Goal: Task Accomplishment & Management: Use online tool/utility

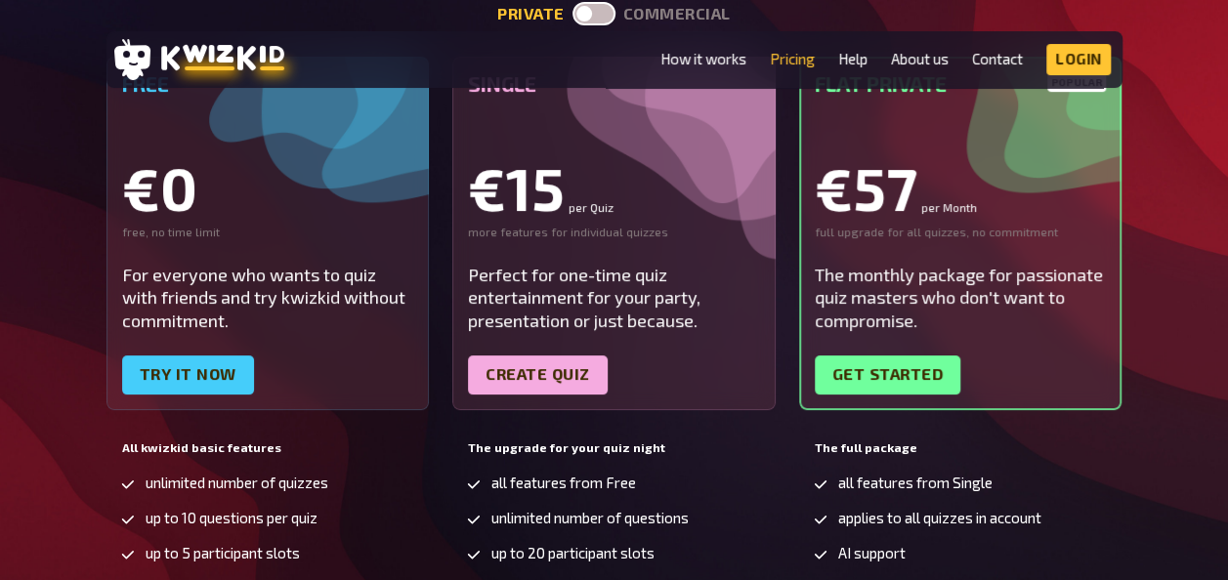
scroll to position [328, 0]
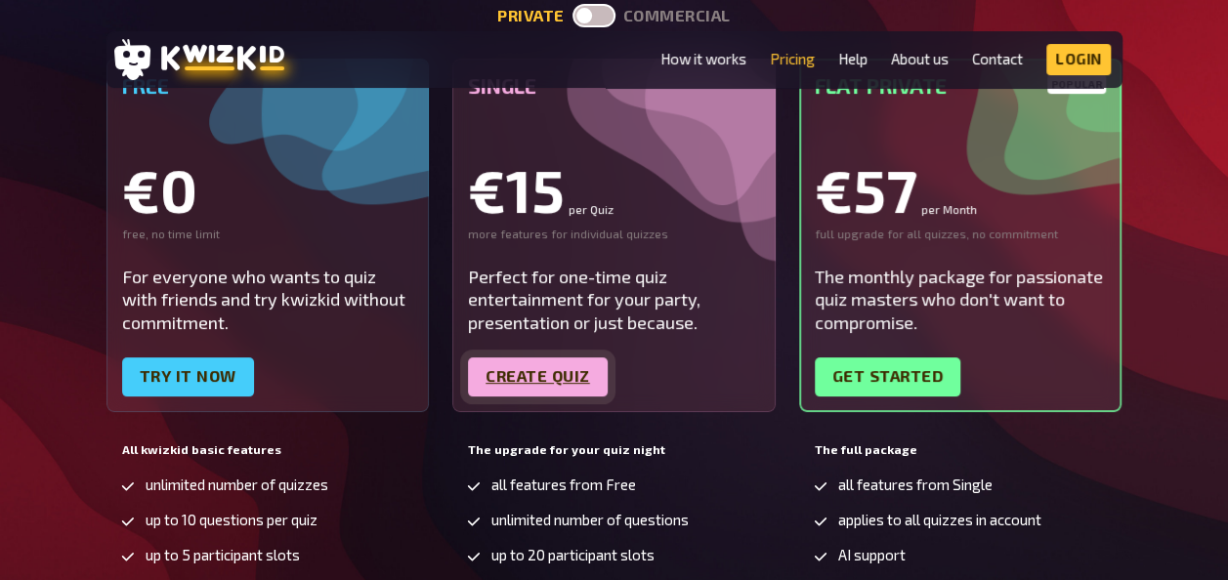
click at [554, 384] on link "Create quiz" at bounding box center [538, 376] width 140 height 39
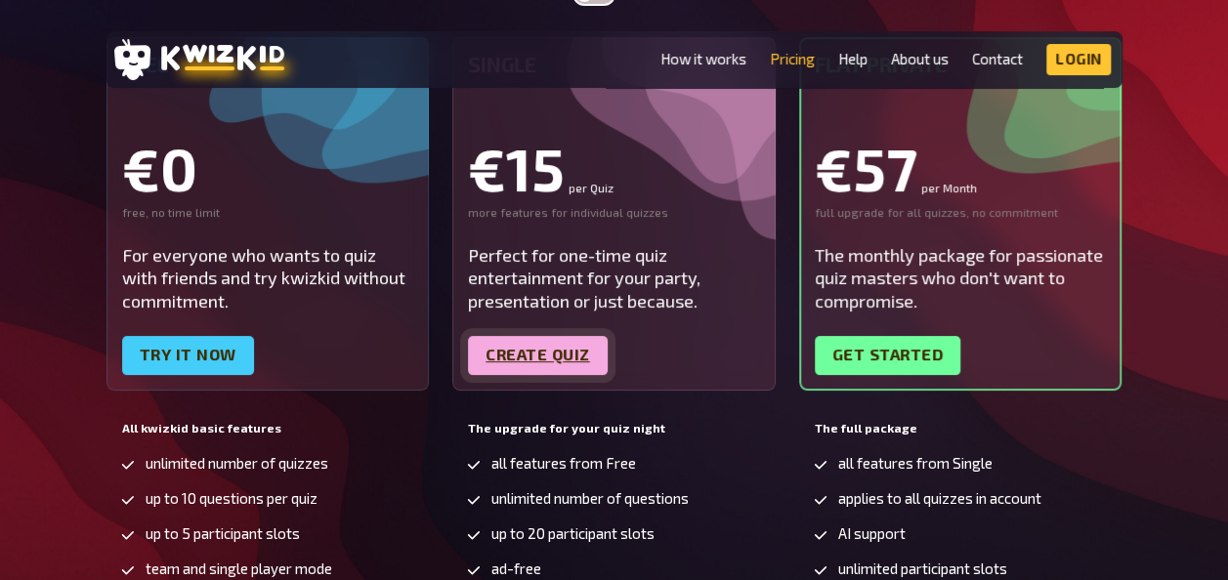
scroll to position [346, 0]
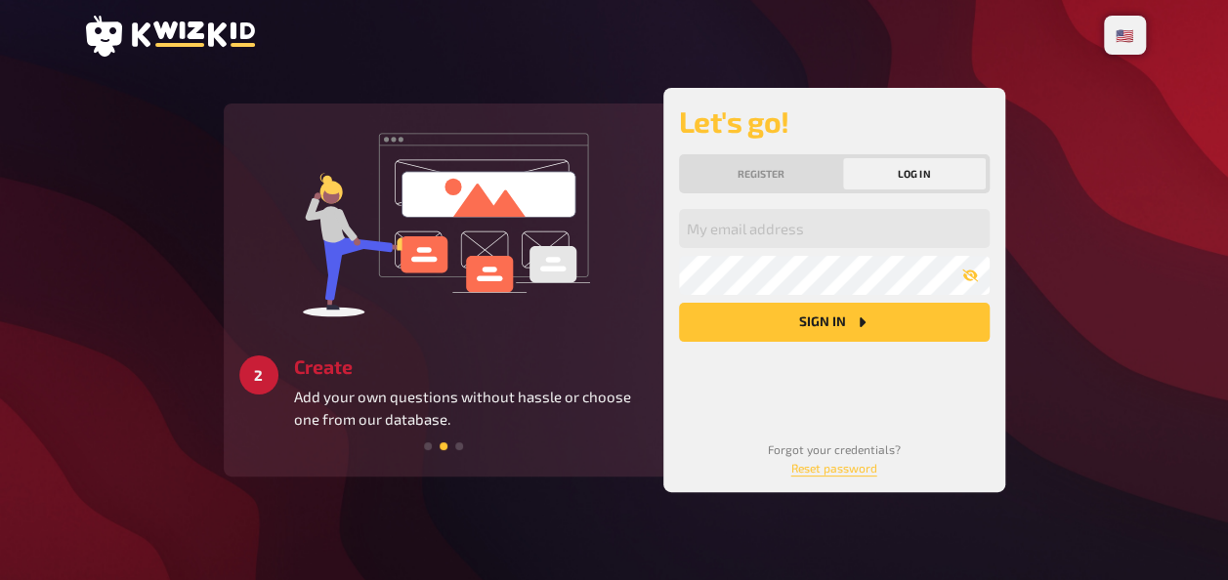
click at [458, 447] on span at bounding box center [459, 446] width 8 height 8
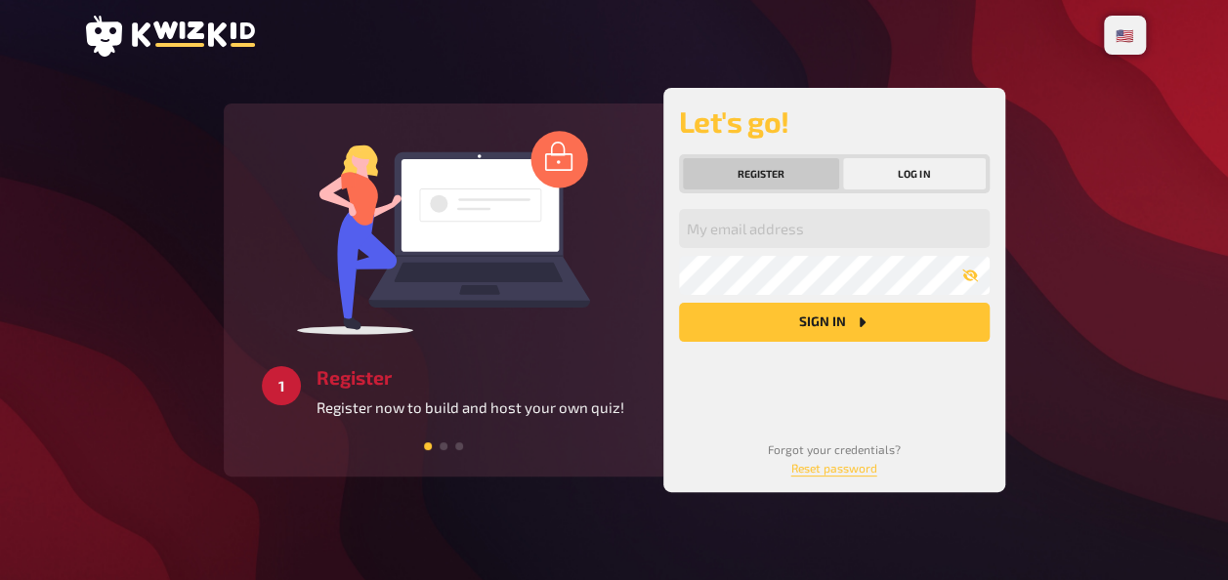
click at [797, 182] on button "Register" at bounding box center [761, 173] width 157 height 31
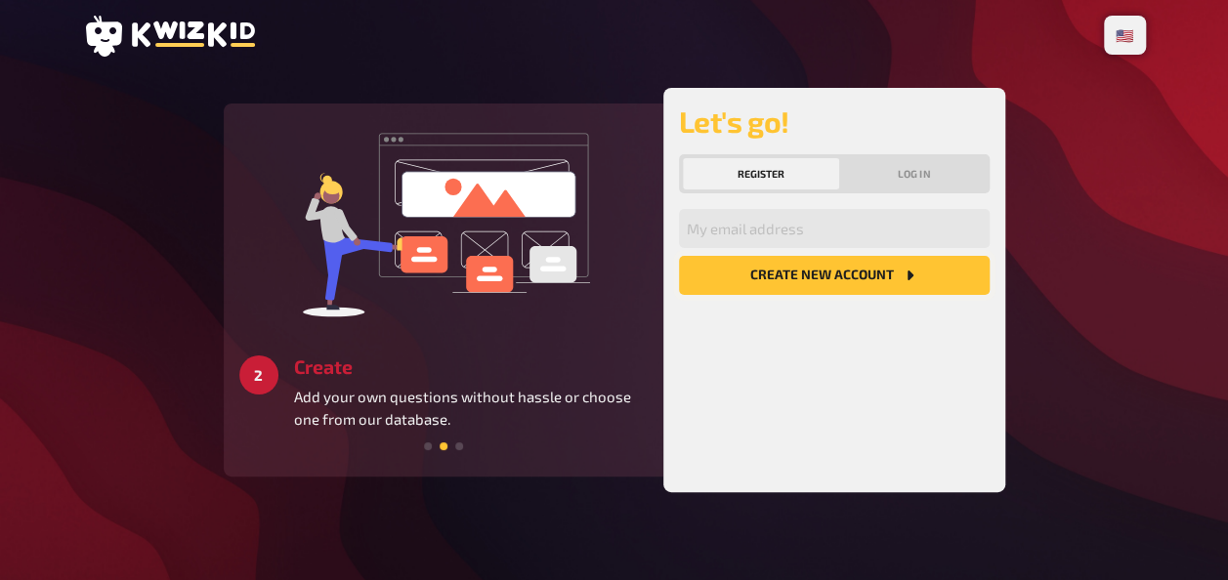
click at [785, 283] on button "Create new account" at bounding box center [834, 275] width 311 height 39
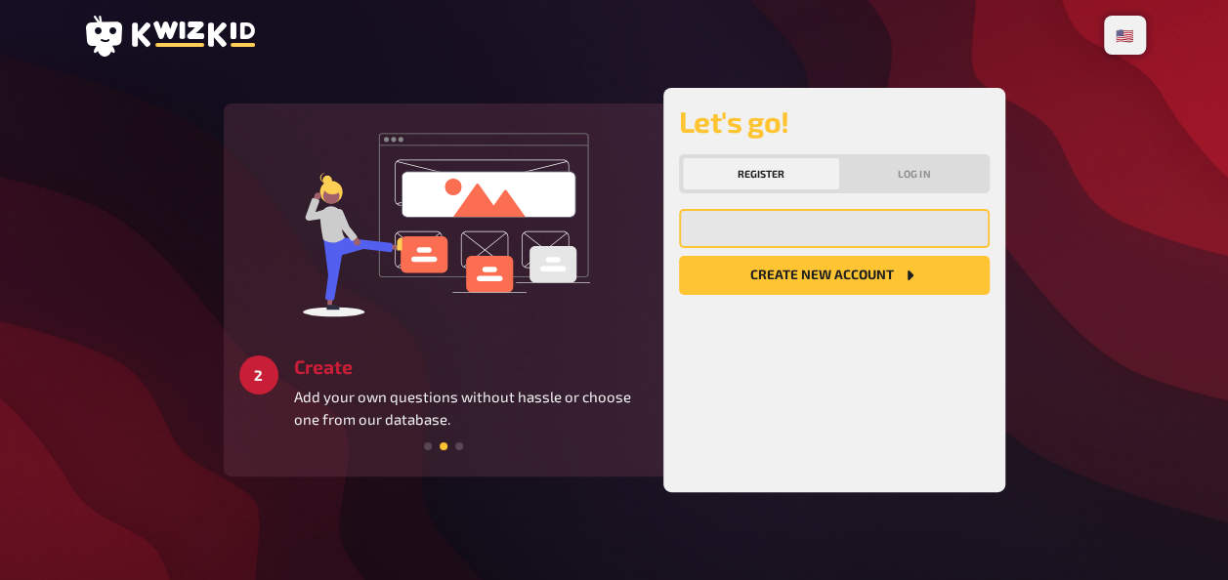
click at [729, 239] on input "email" at bounding box center [834, 228] width 311 height 39
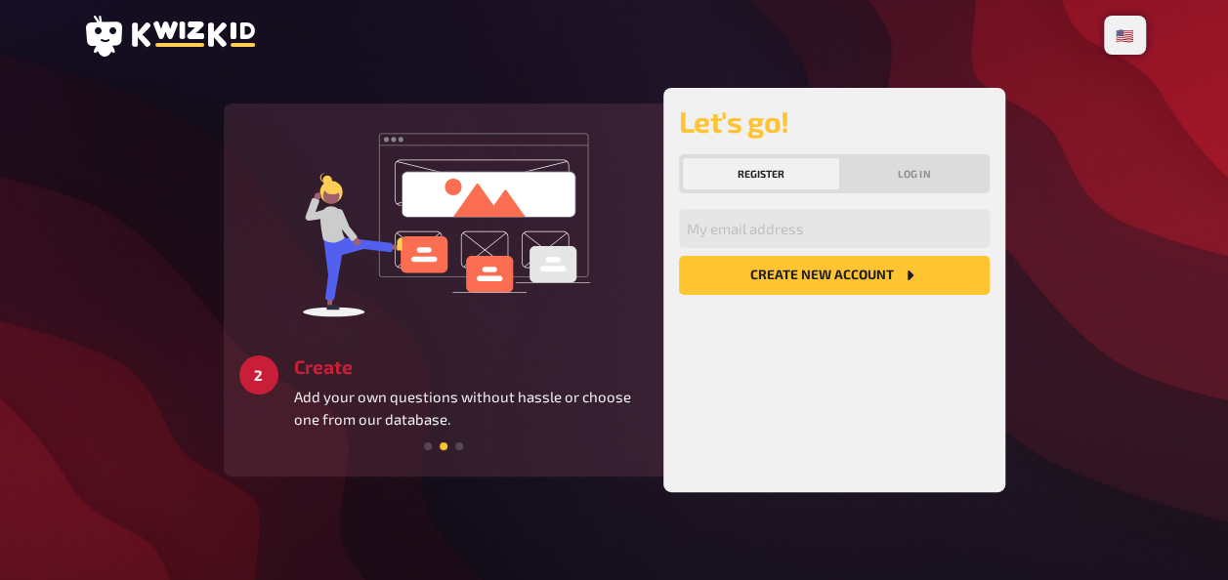
click at [775, 395] on div "My email address Create new account" at bounding box center [834, 343] width 311 height 268
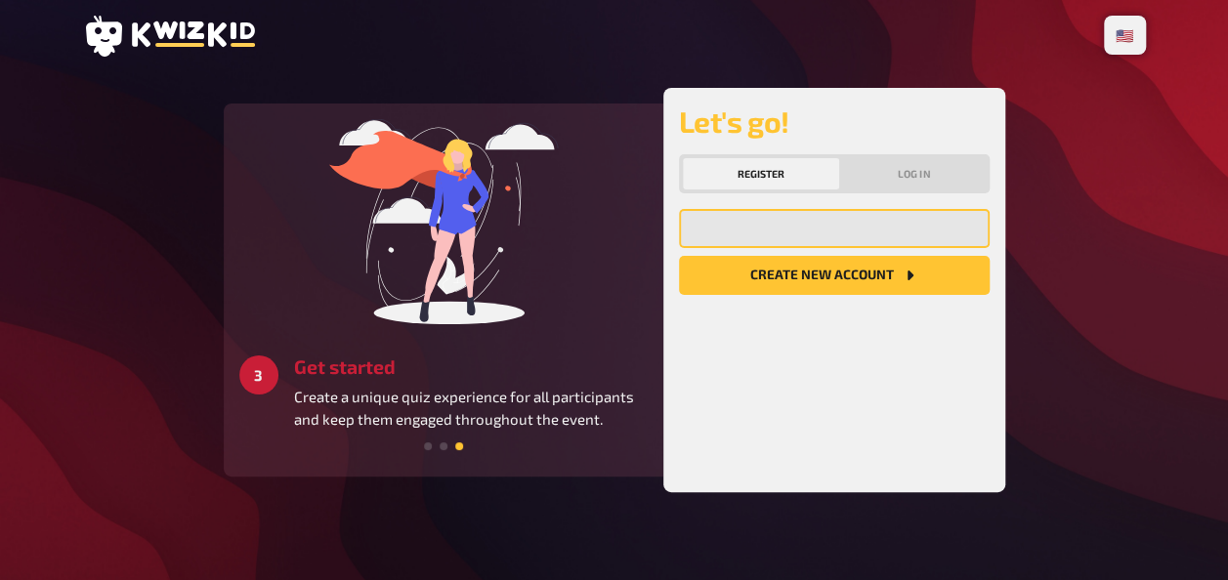
click at [787, 224] on input "email" at bounding box center [834, 228] width 311 height 39
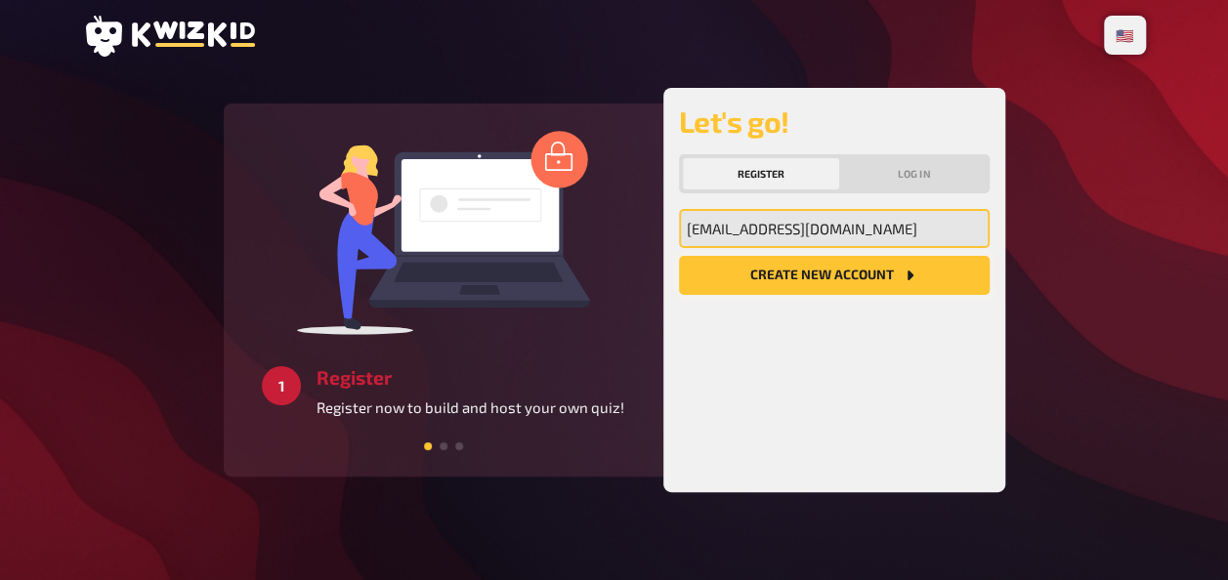
type input "[EMAIL_ADDRESS][DOMAIN_NAME]"
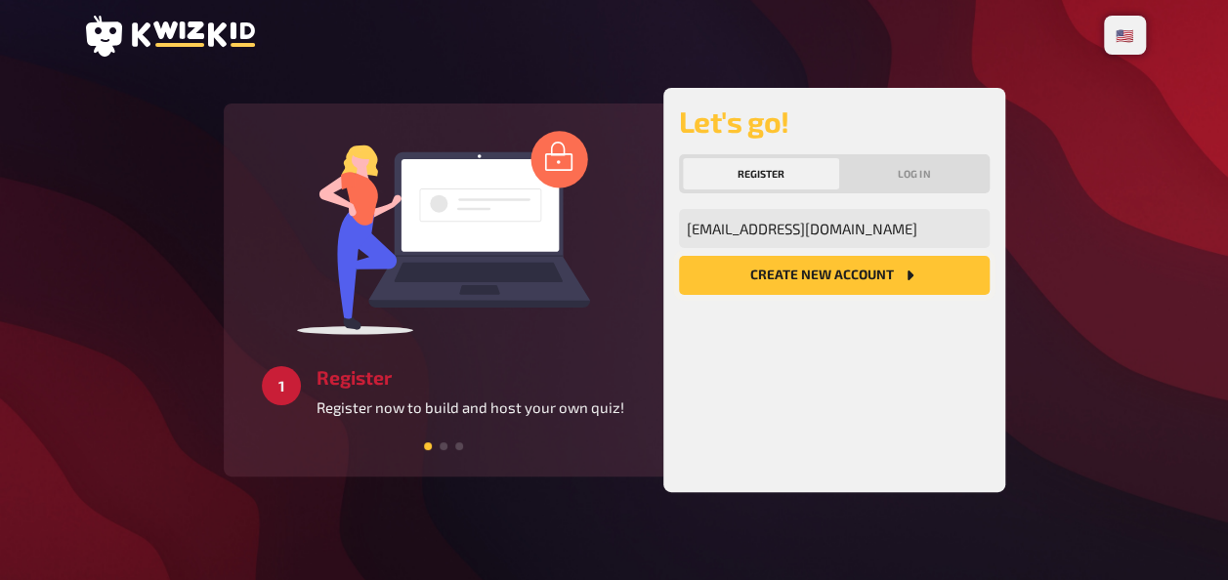
click at [802, 283] on button "Create new account" at bounding box center [834, 275] width 311 height 39
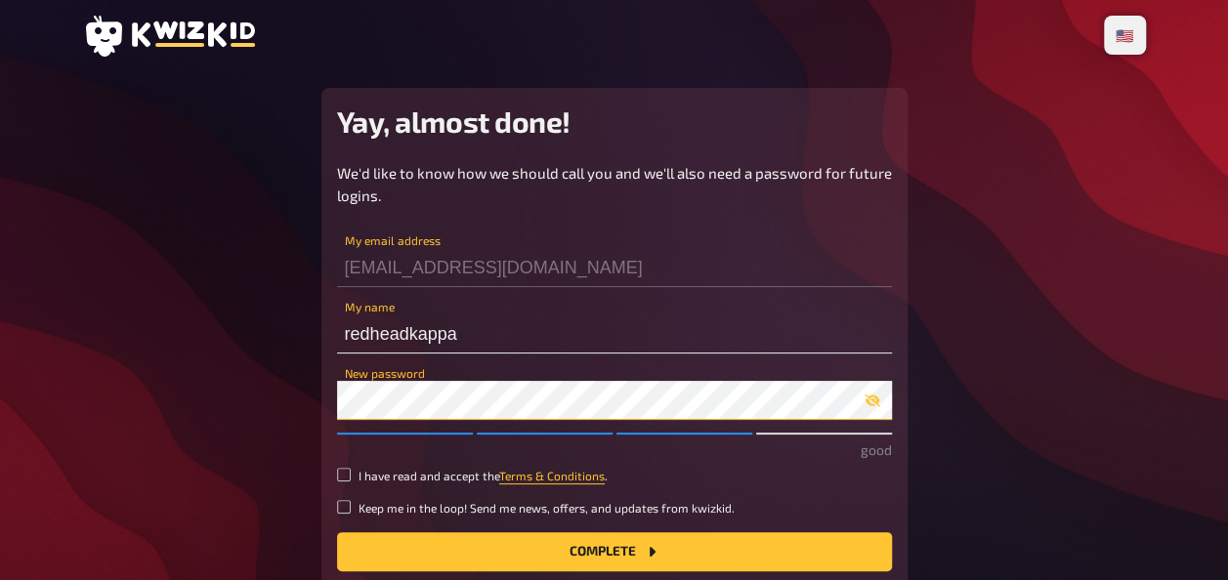
scroll to position [148, 0]
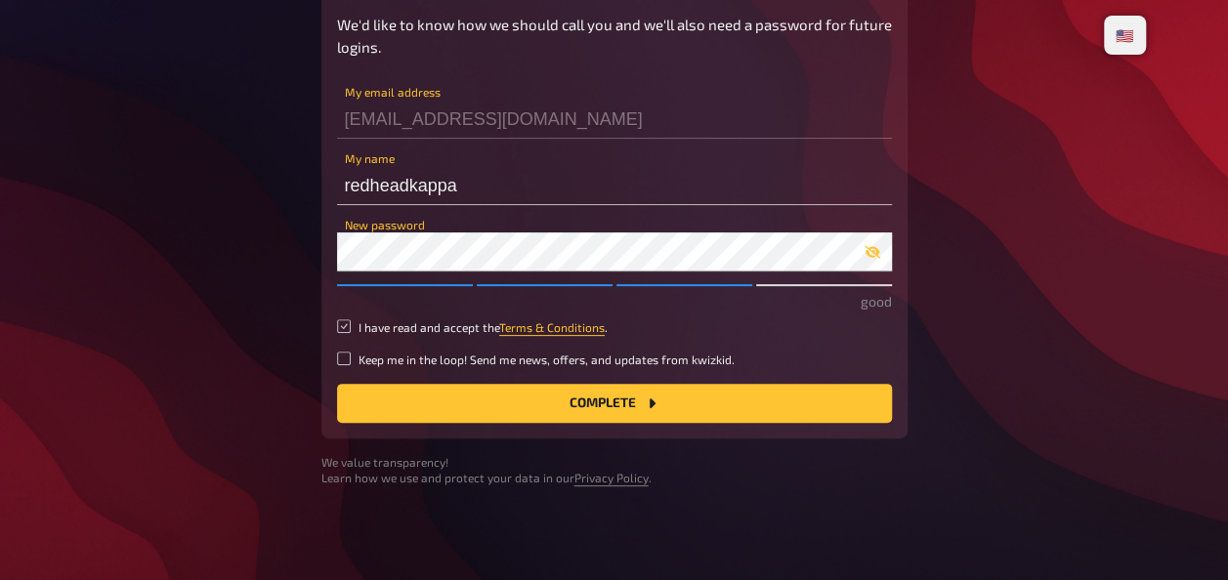
click at [346, 329] on input "I have read and accept the Terms & Conditions ." at bounding box center [344, 326] width 14 height 14
checkbox input "true"
click at [521, 408] on button "Complete" at bounding box center [614, 403] width 555 height 39
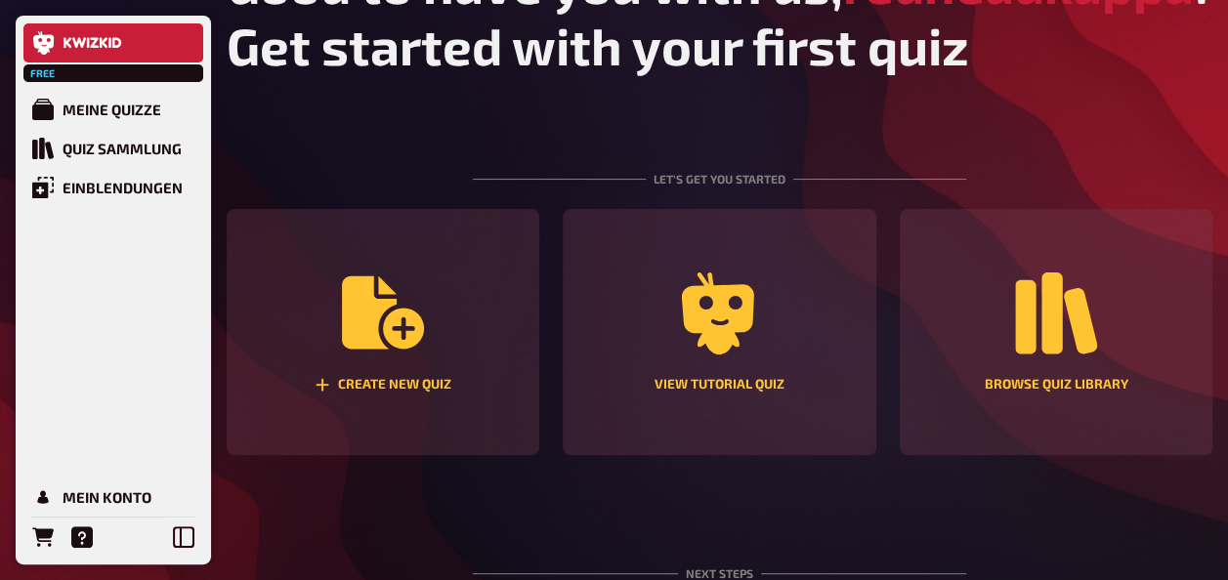
scroll to position [66, 0]
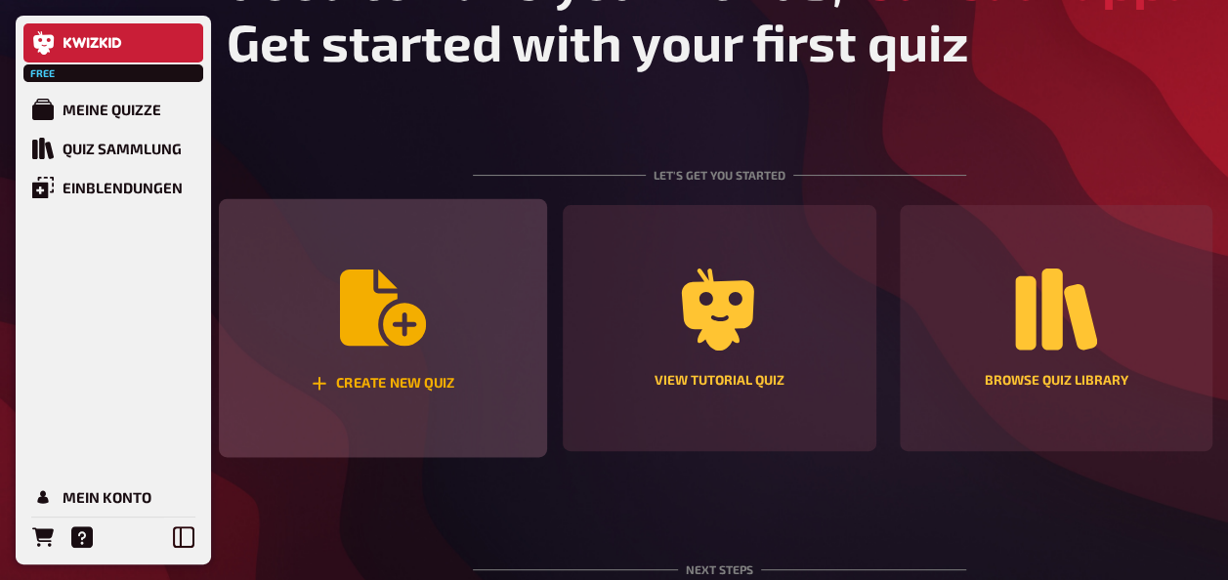
click at [399, 346] on icon "Create new quiz" at bounding box center [383, 308] width 86 height 76
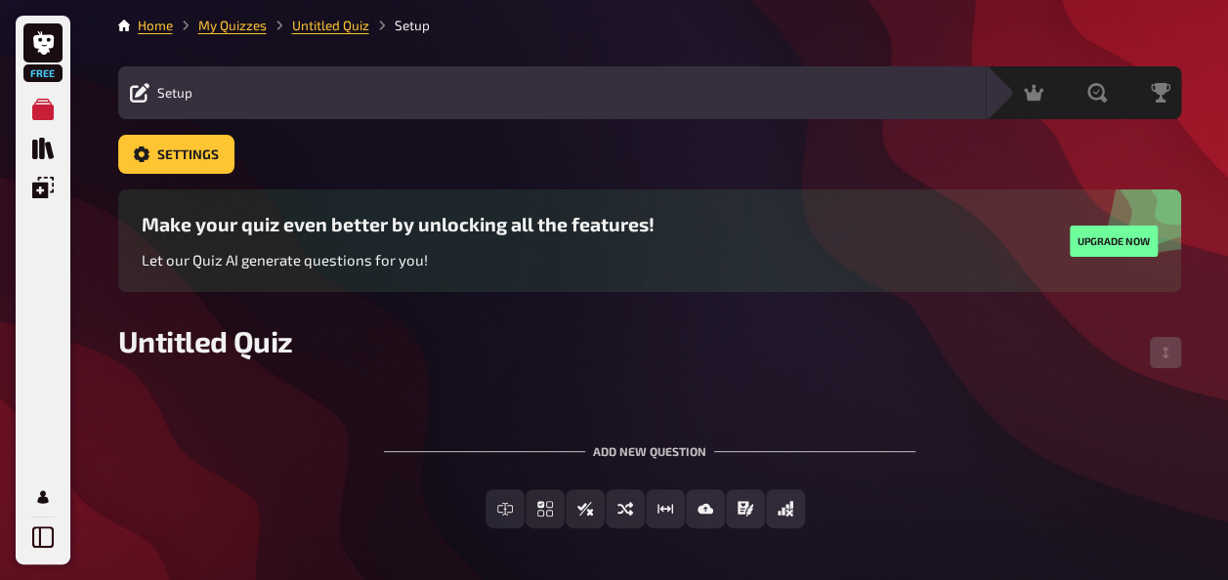
scroll to position [74, 0]
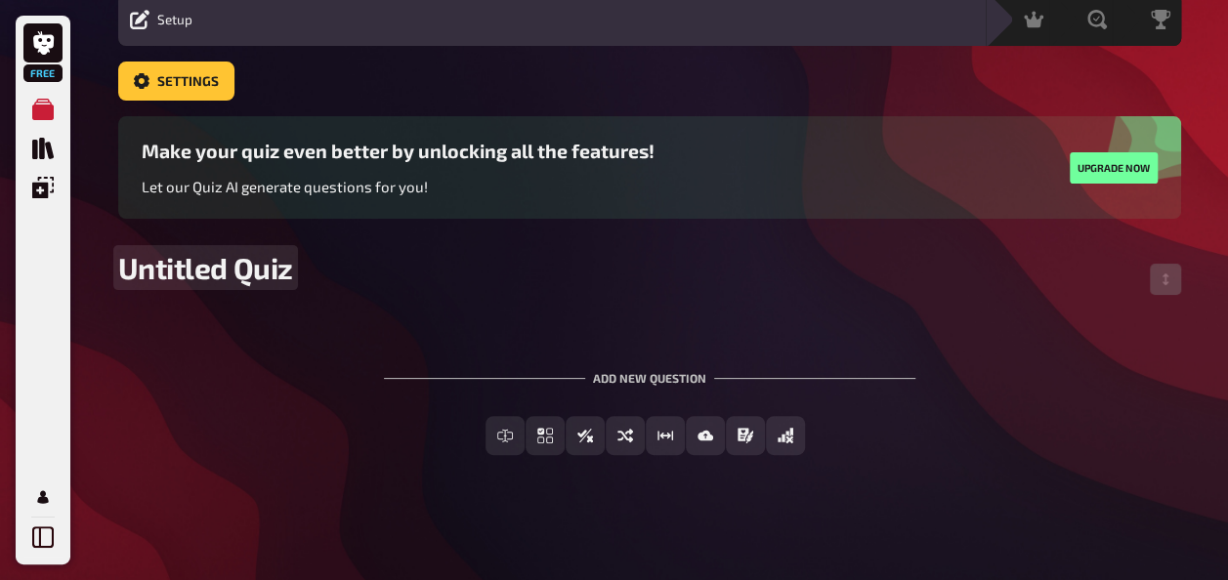
click at [222, 275] on span "Untitled Quiz" at bounding box center [205, 267] width 175 height 35
click at [449, 283] on div "[DATE] quit" at bounding box center [649, 279] width 1063 height 59
click at [265, 270] on span "[DATE] quit" at bounding box center [191, 267] width 146 height 35
click at [547, 312] on div "To pick up a draggable item, press the space bar. While dragging, use the arrow…" at bounding box center [649, 398] width 1063 height 178
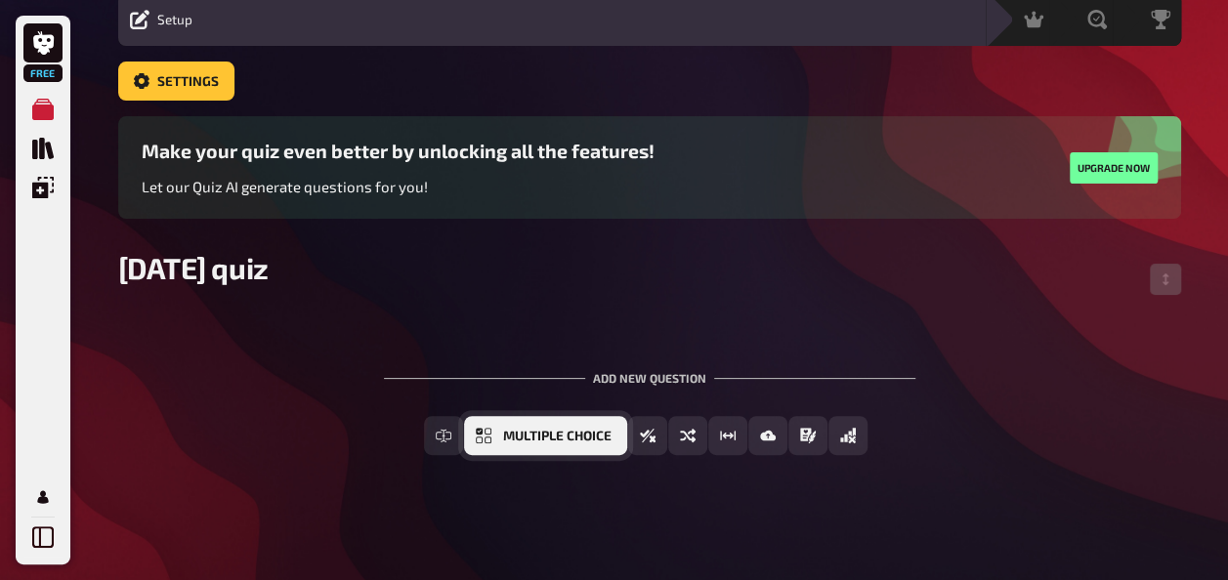
click at [546, 426] on button "Multiple Choice" at bounding box center [545, 435] width 163 height 39
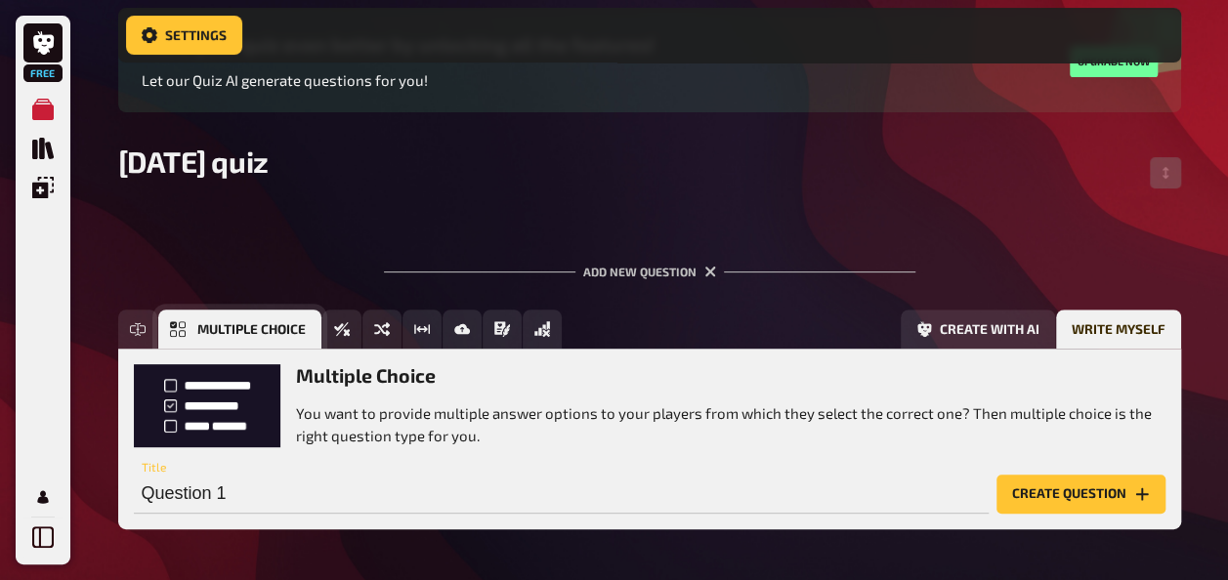
scroll to position [260, 0]
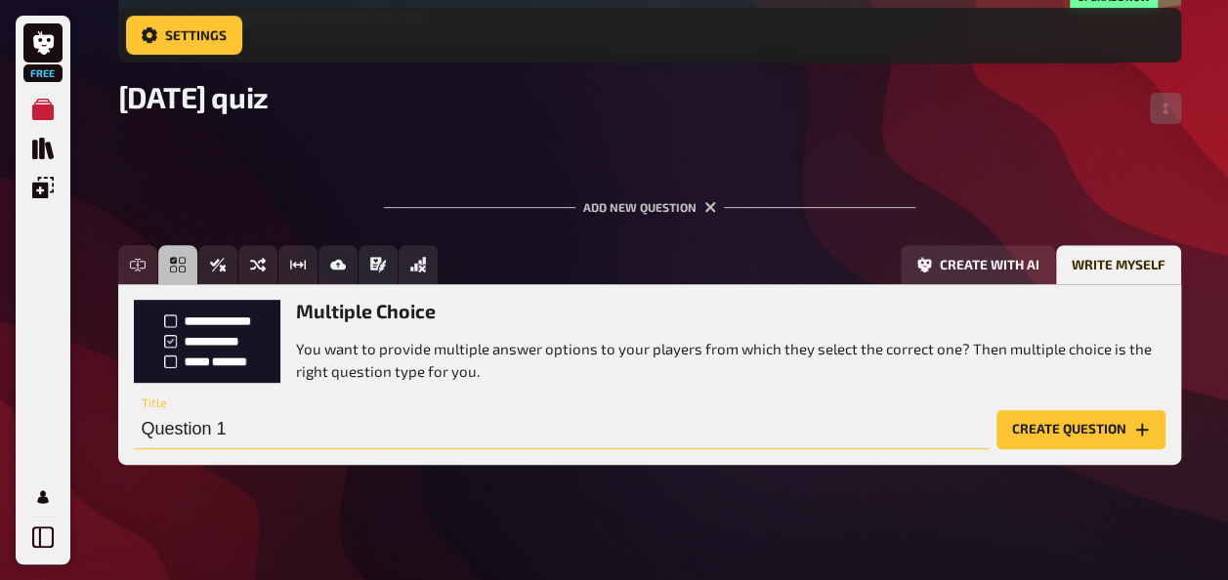
click at [197, 426] on input "Question 1" at bounding box center [561, 429] width 855 height 39
click at [234, 430] on input "Question 1" at bounding box center [561, 429] width 855 height 39
click at [1104, 432] on button "Create question" at bounding box center [1080, 429] width 169 height 39
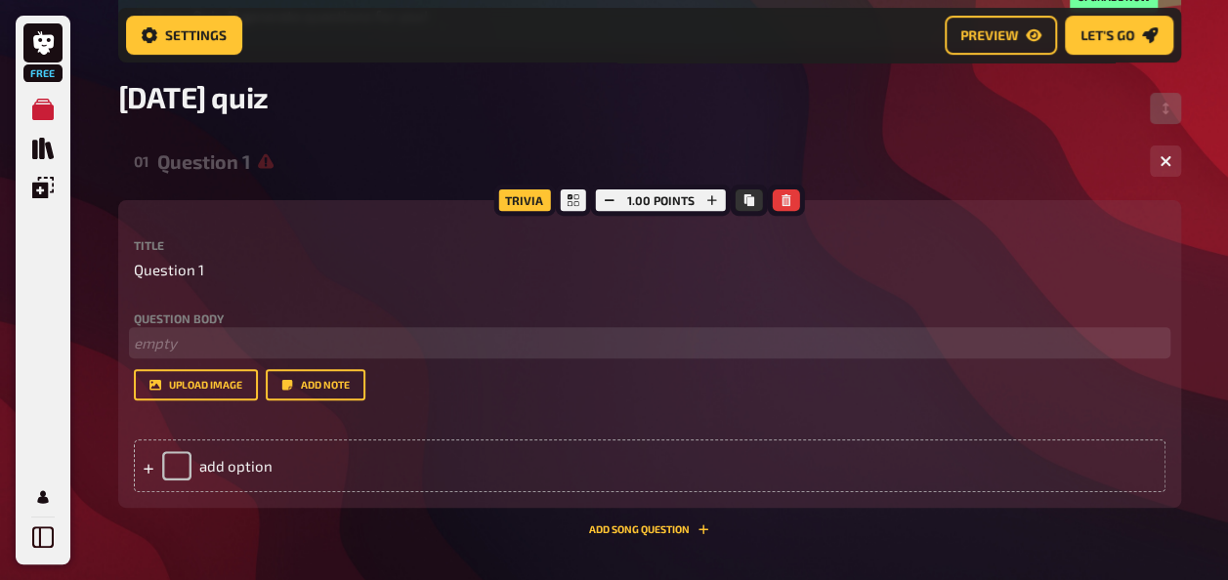
click at [154, 343] on p "﻿ empty" at bounding box center [649, 343] width 1031 height 22
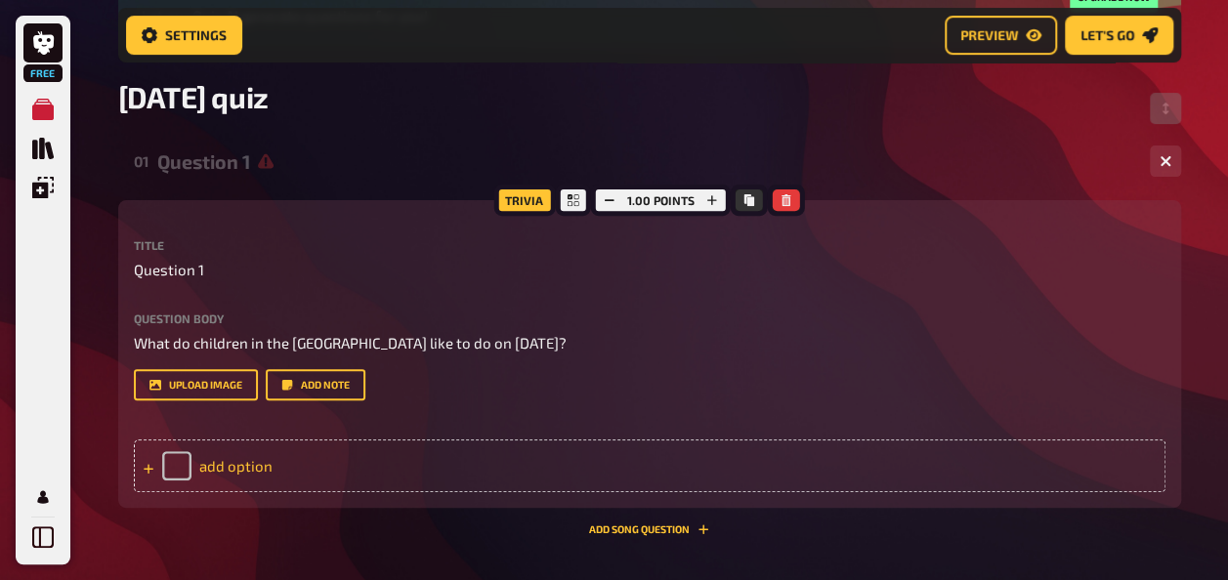
click at [236, 465] on div "add option" at bounding box center [649, 465] width 1031 height 53
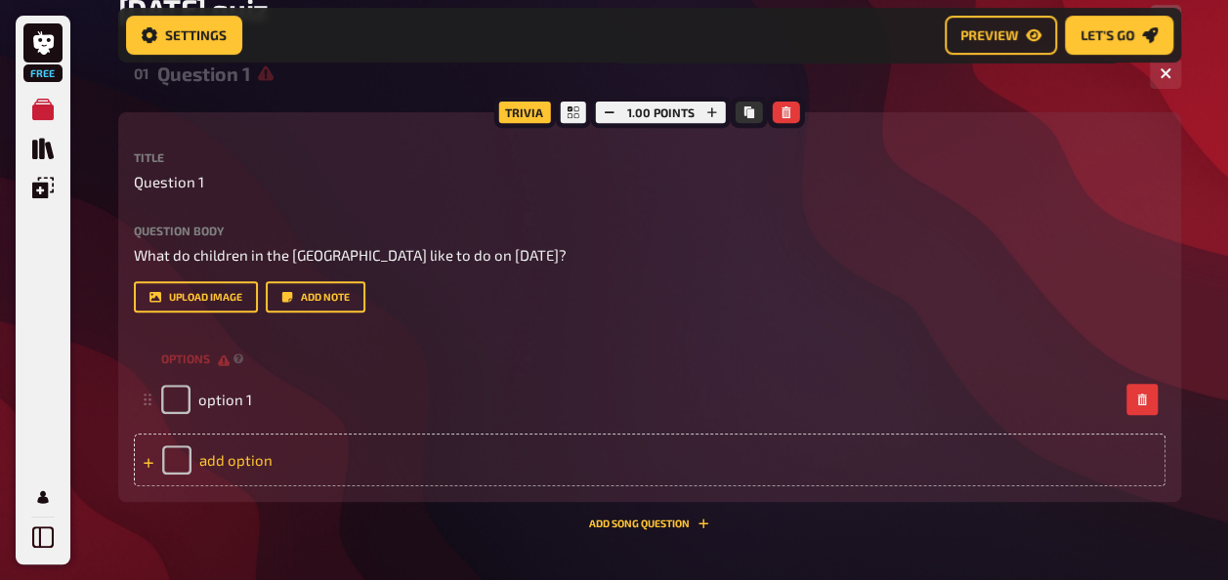
scroll to position [350, 0]
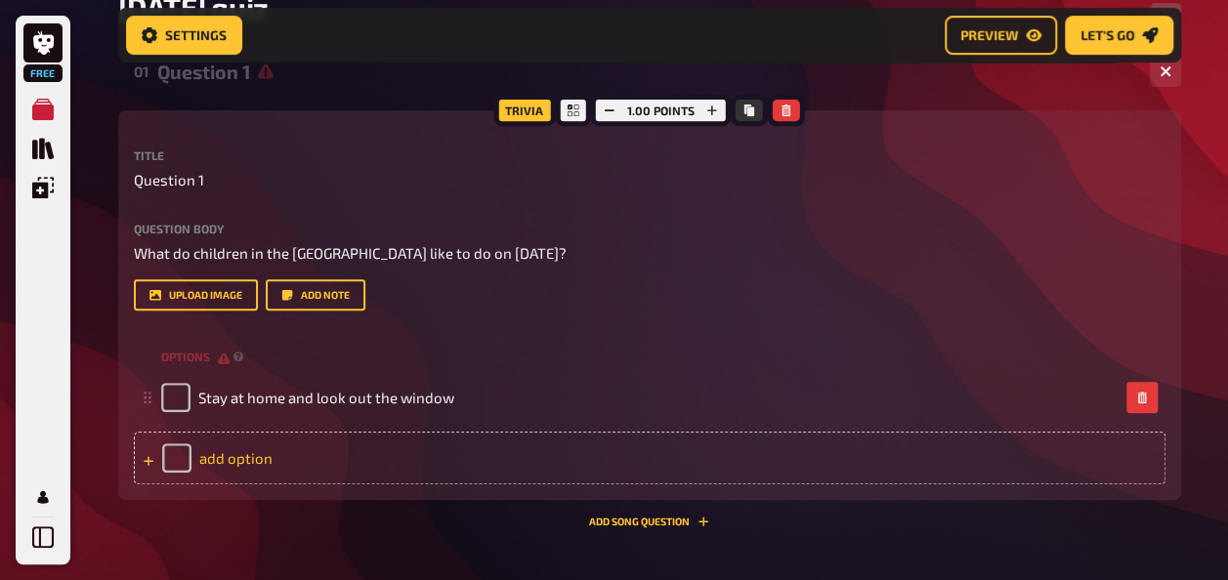
click at [233, 462] on div "add option" at bounding box center [649, 458] width 1031 height 53
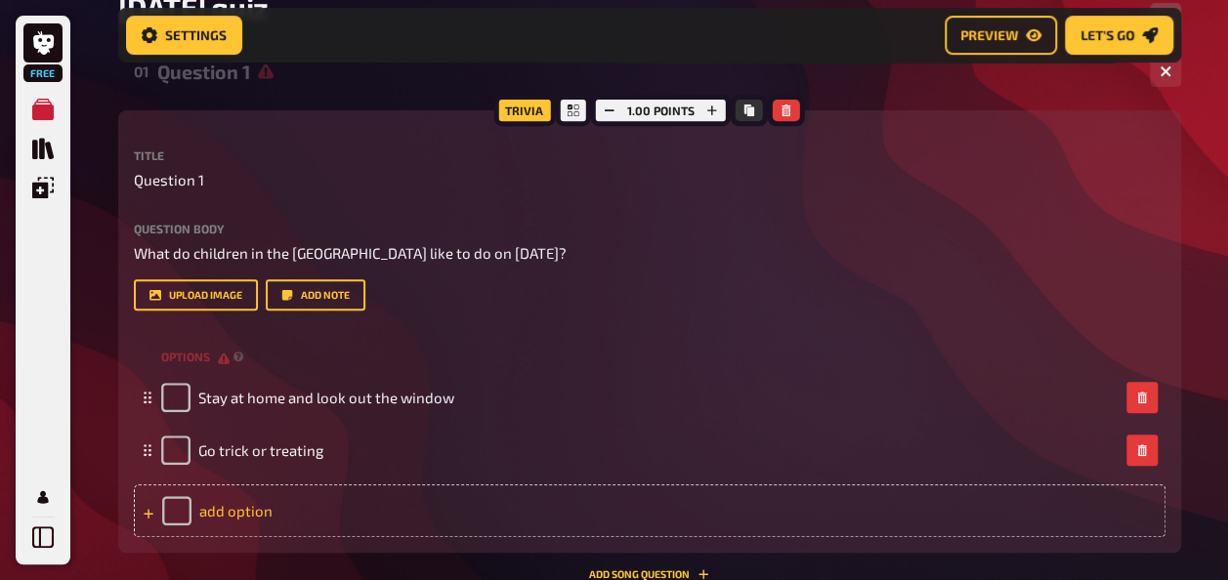
click at [226, 507] on div "add option" at bounding box center [649, 510] width 1031 height 53
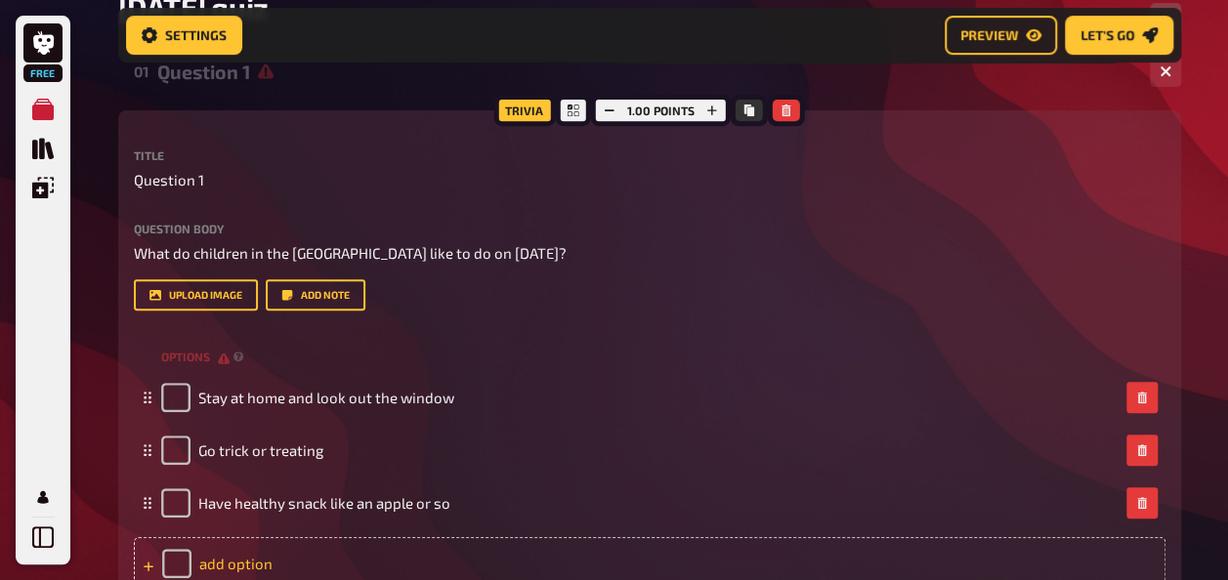
click at [234, 552] on div "add option" at bounding box center [649, 563] width 1031 height 53
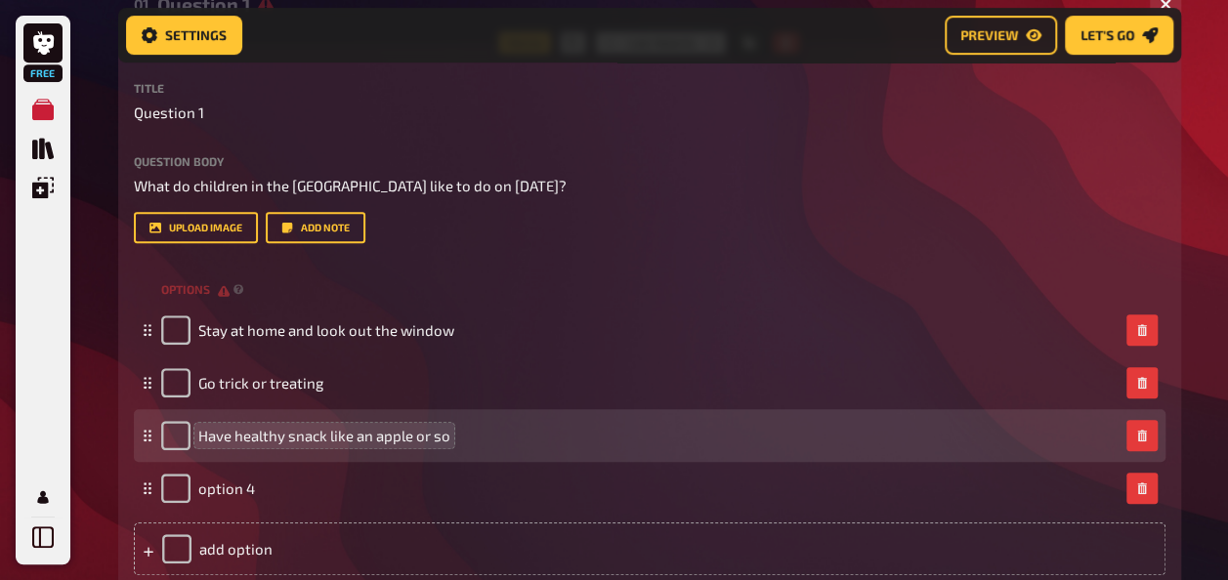
scroll to position [418, 0]
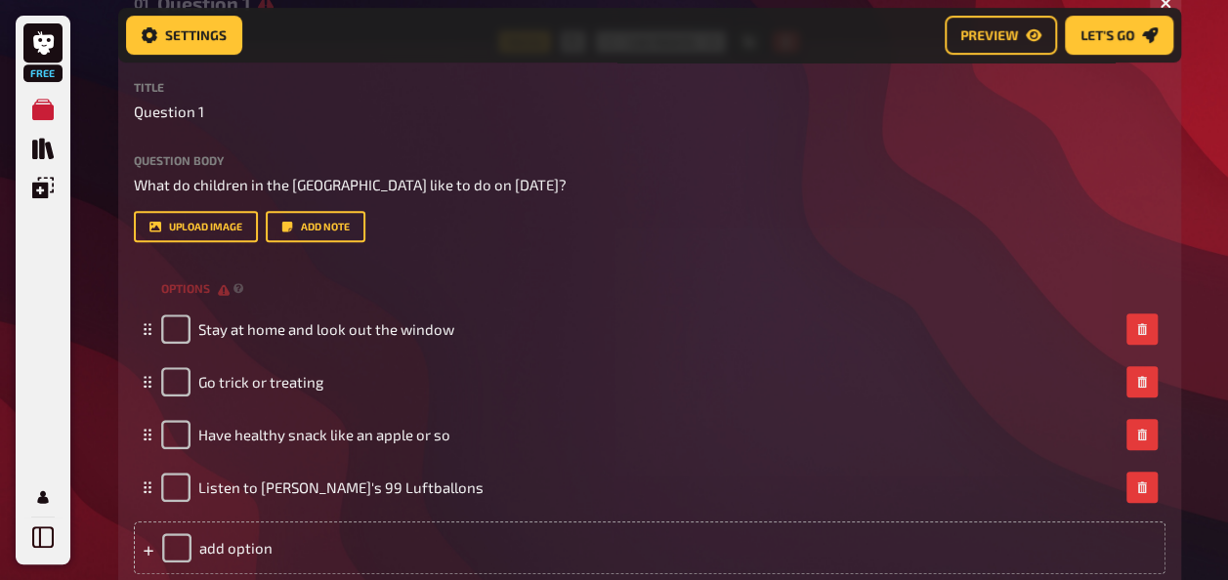
click at [567, 217] on div "upload image Add note" at bounding box center [649, 226] width 1031 height 31
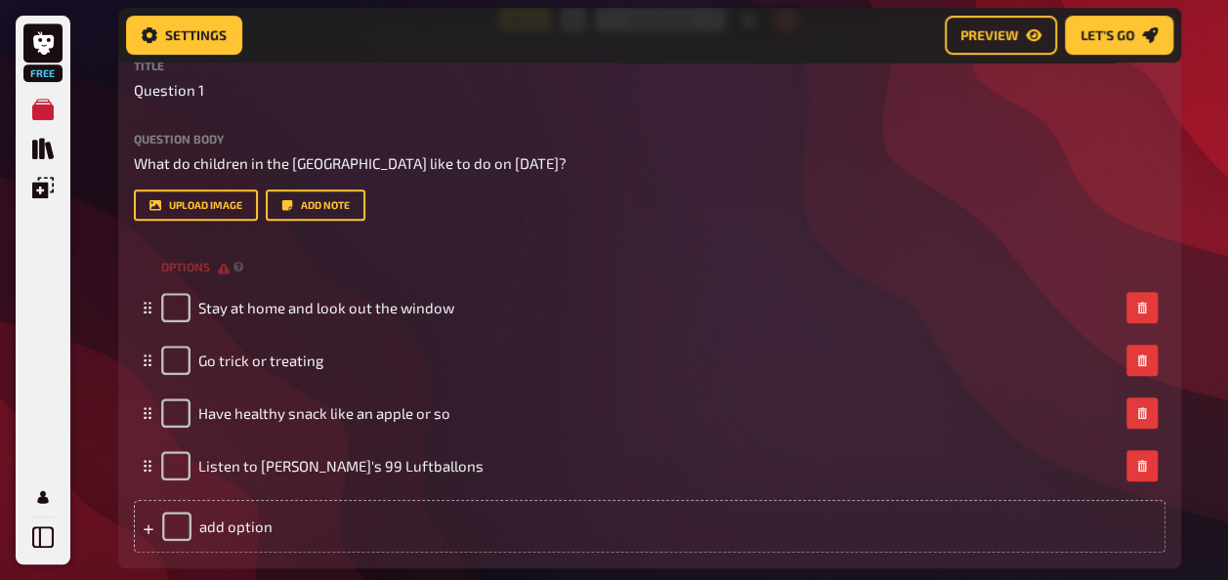
scroll to position [440, 0]
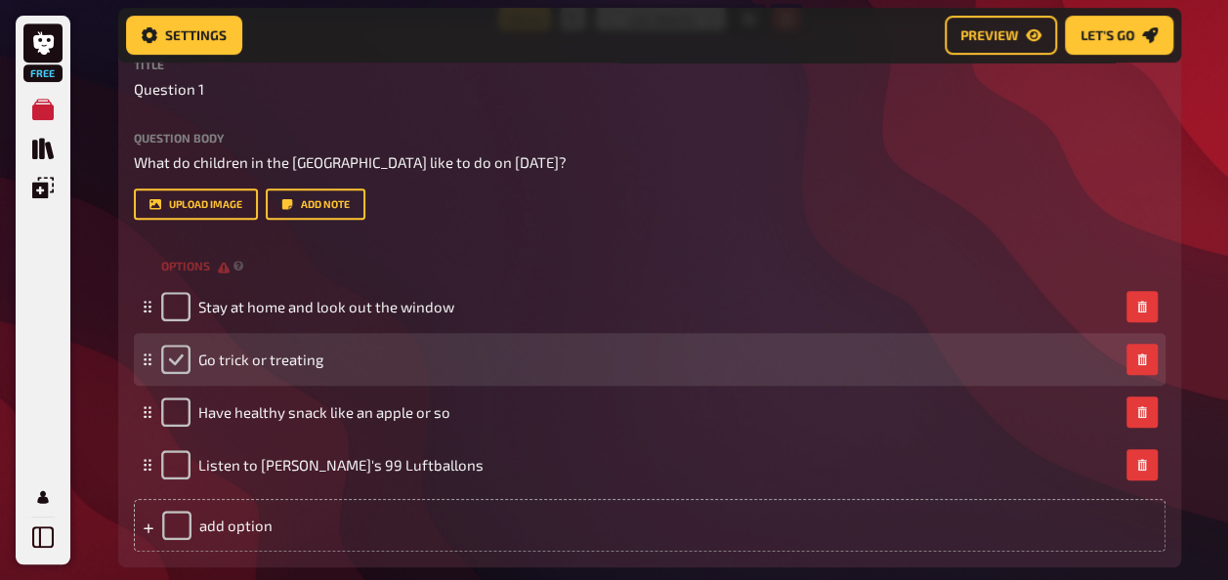
click at [175, 357] on input "checkbox" at bounding box center [175, 359] width 29 height 29
checkbox input "true"
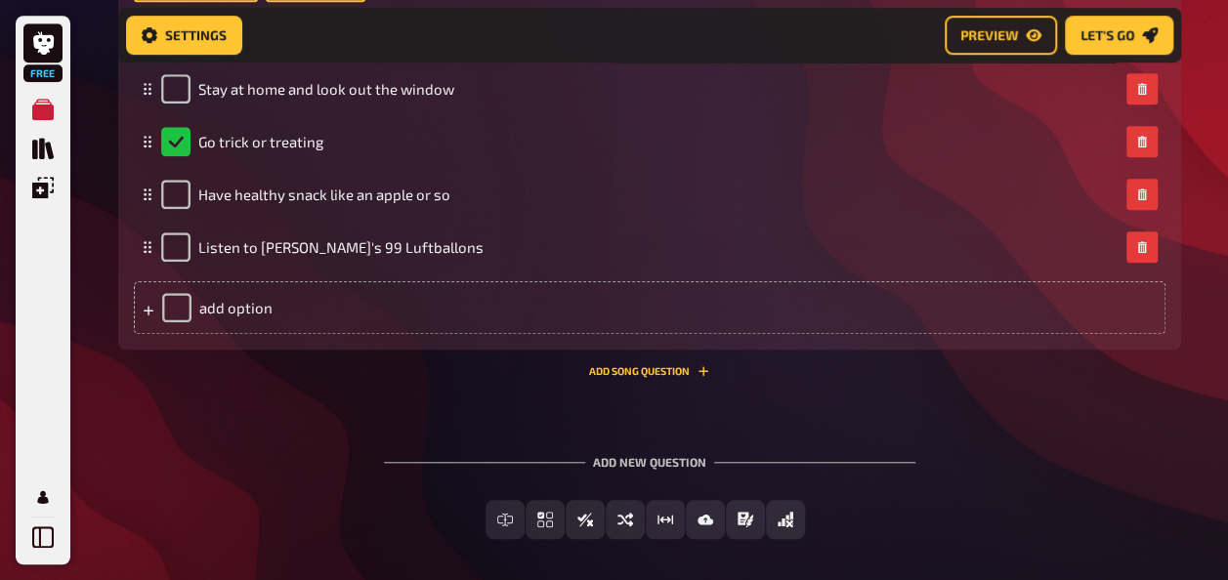
scroll to position [743, 0]
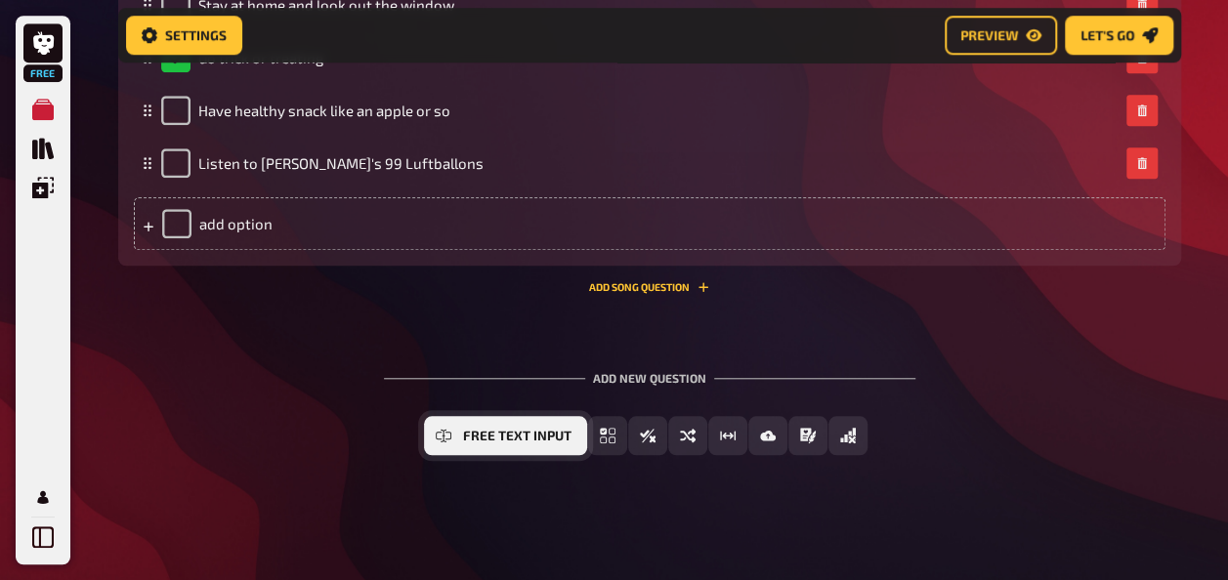
click at [488, 443] on button "Free Text Input" at bounding box center [505, 435] width 163 height 39
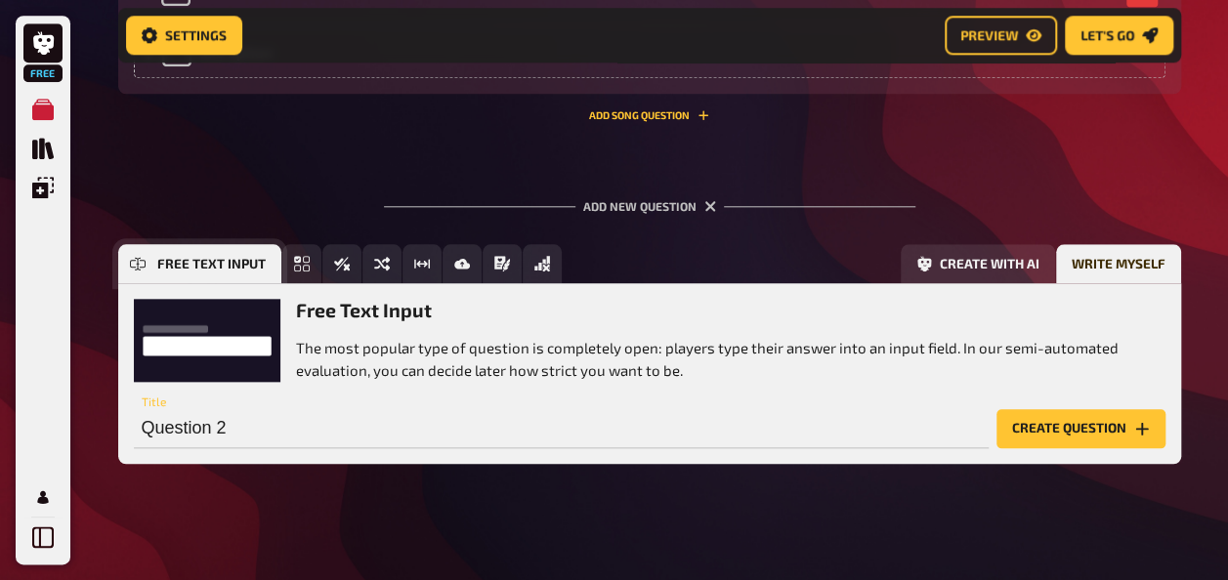
scroll to position [923, 0]
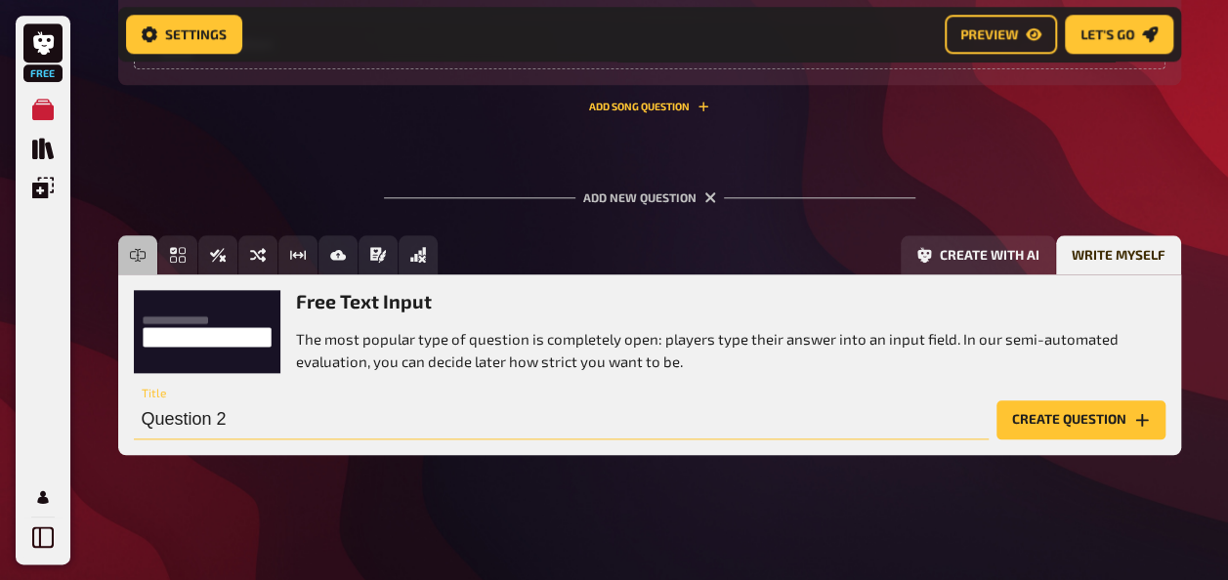
click at [287, 418] on input "Question 2" at bounding box center [561, 419] width 855 height 39
click at [1027, 423] on button "Create question" at bounding box center [1080, 419] width 169 height 39
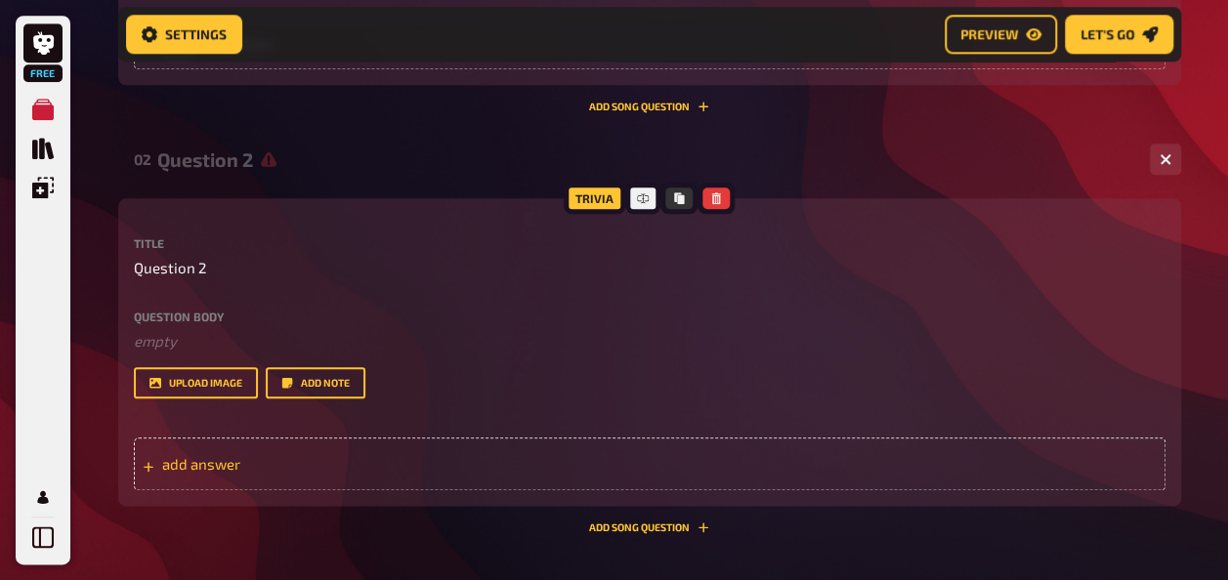
click at [400, 469] on span "add answer" at bounding box center [314, 464] width 304 height 18
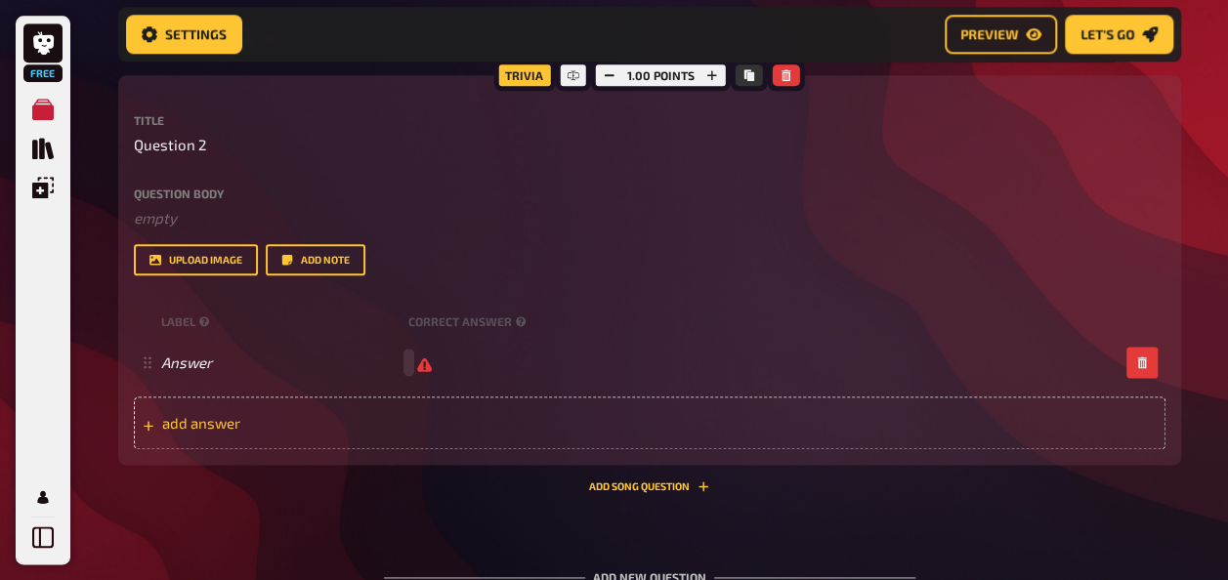
scroll to position [1047, 0]
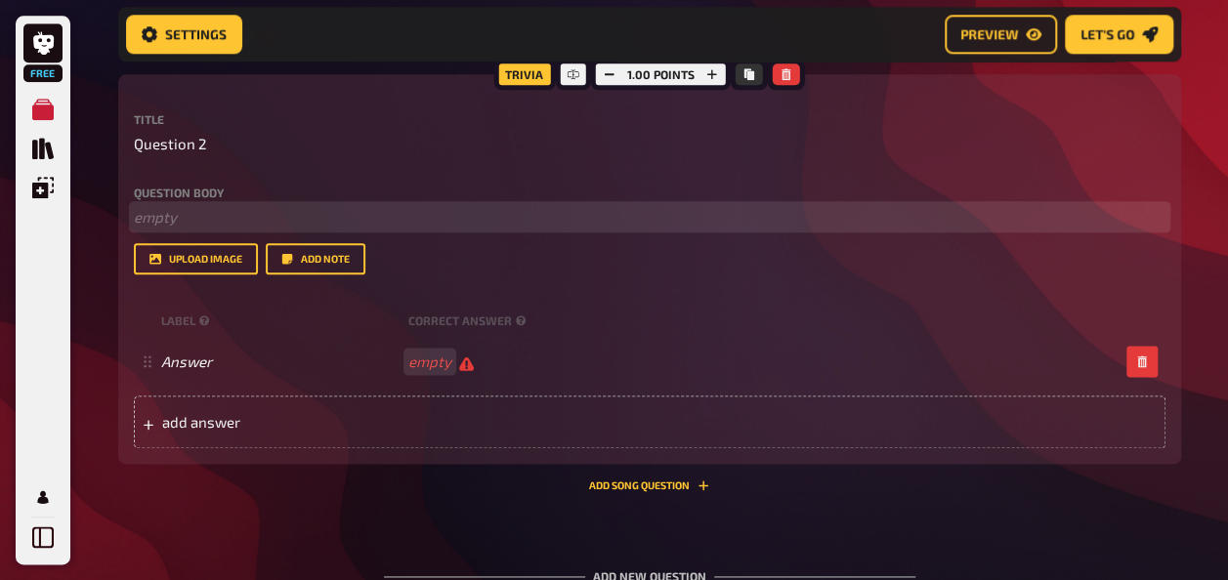
click at [182, 211] on p "﻿ empty" at bounding box center [649, 217] width 1031 height 22
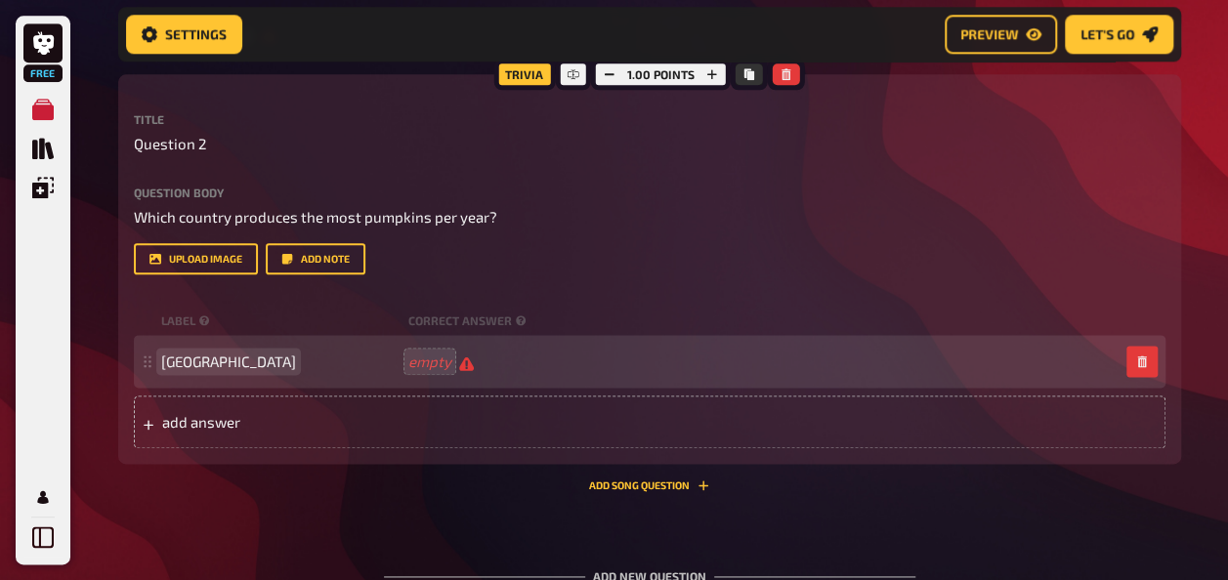
click at [188, 359] on span "[GEOGRAPHIC_DATA]" at bounding box center [228, 362] width 135 height 18
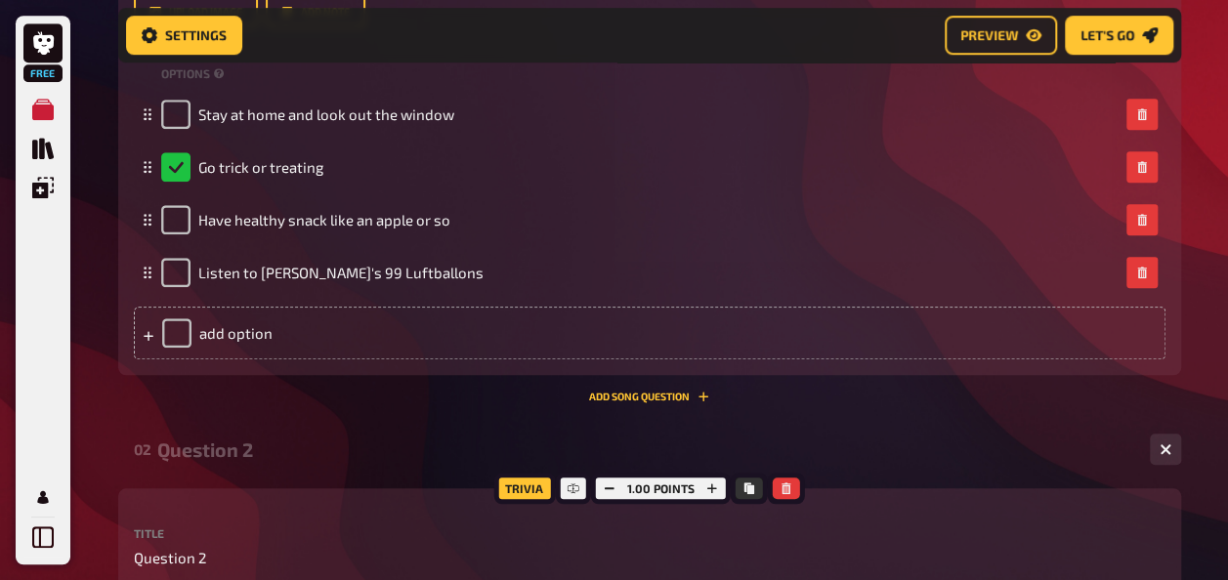
scroll to position [626, 0]
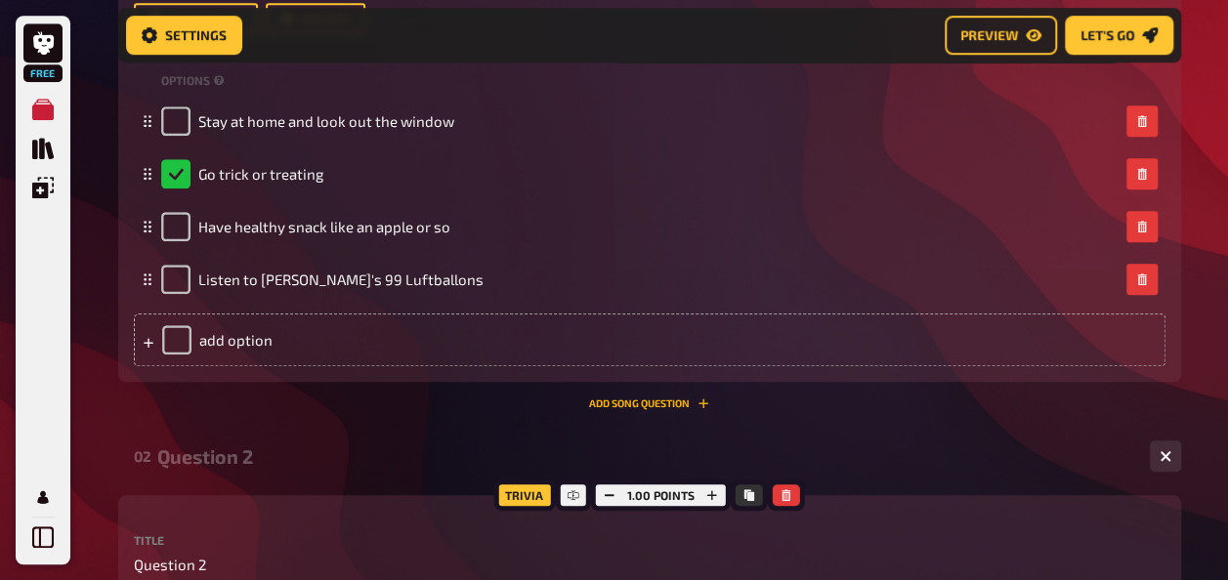
click at [654, 405] on button "Add Song question" at bounding box center [649, 403] width 120 height 12
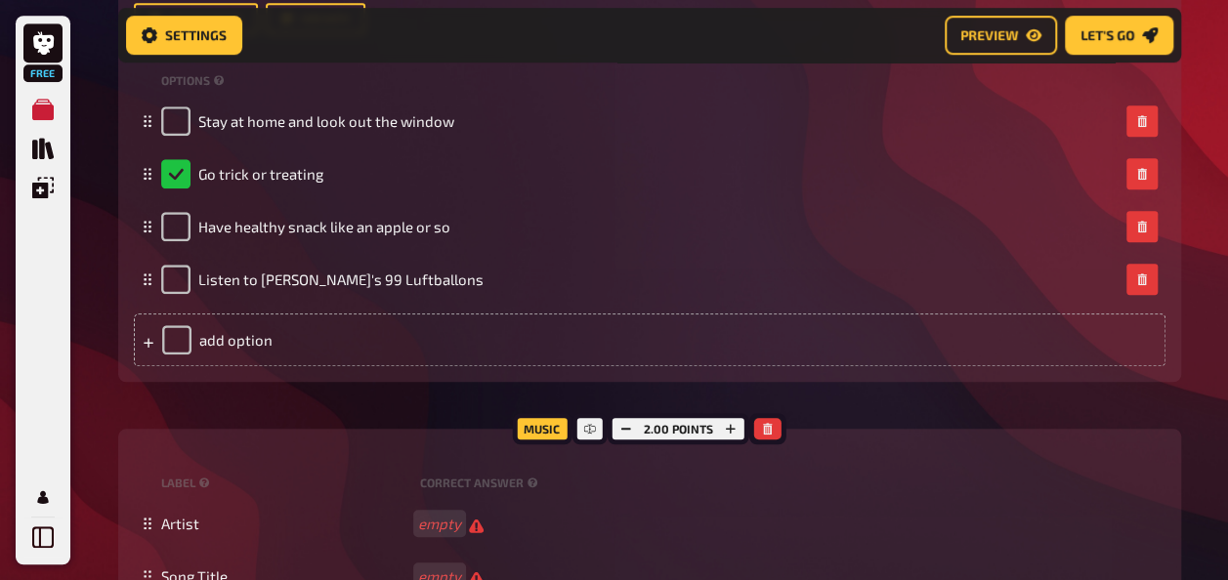
scroll to position [696, 0]
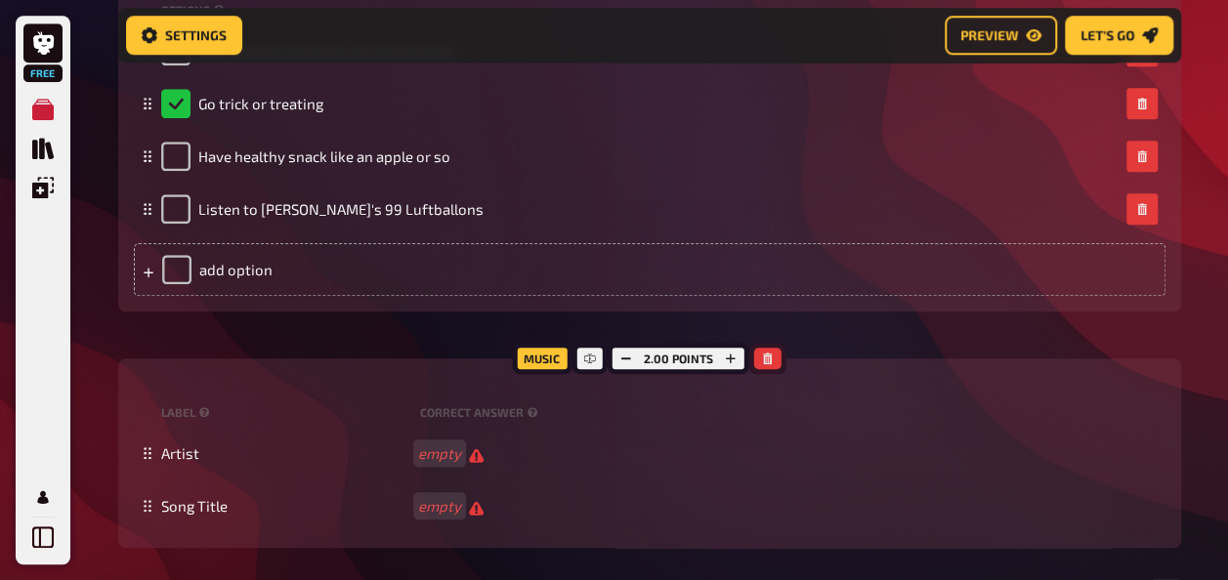
click at [770, 354] on icon "button" at bounding box center [768, 359] width 12 height 12
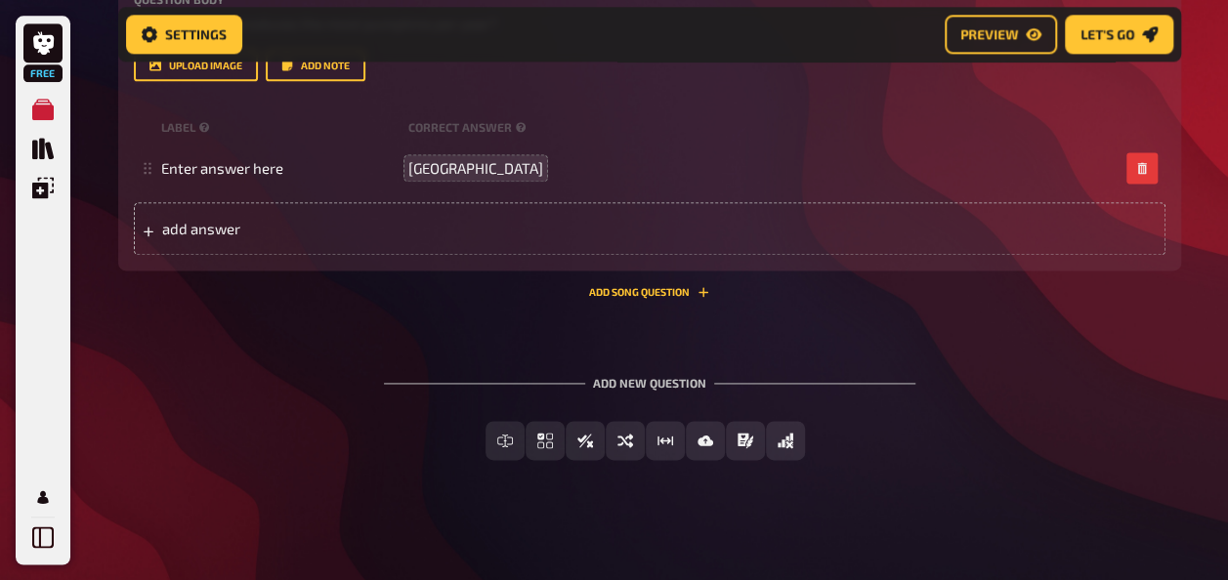
scroll to position [1243, 0]
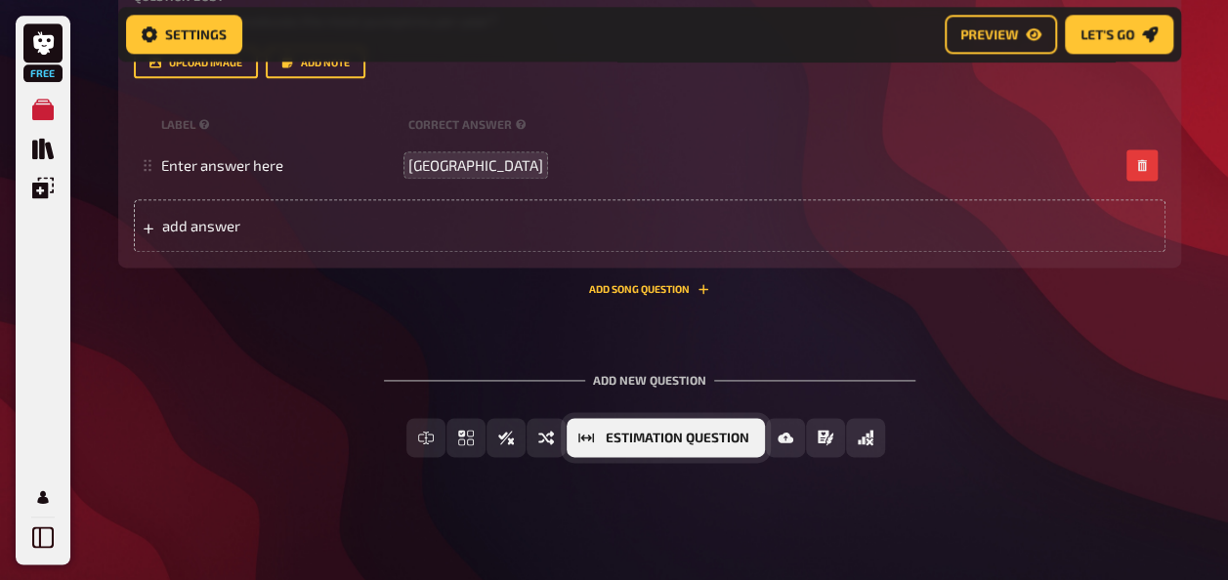
click at [604, 439] on button "Estimation Question" at bounding box center [665, 437] width 198 height 39
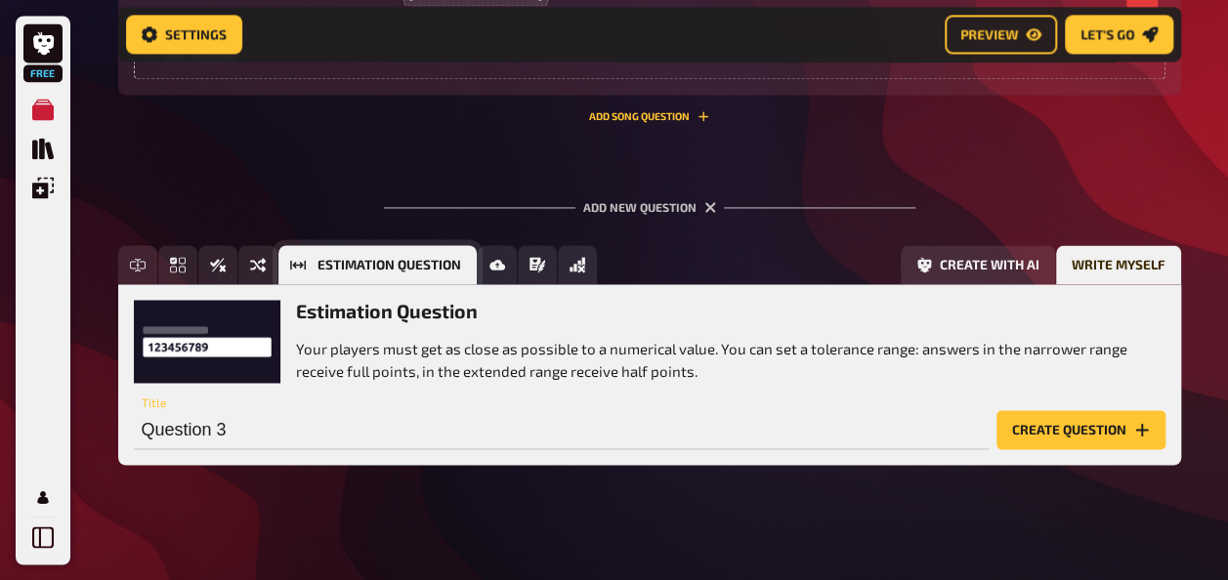
scroll to position [1426, 0]
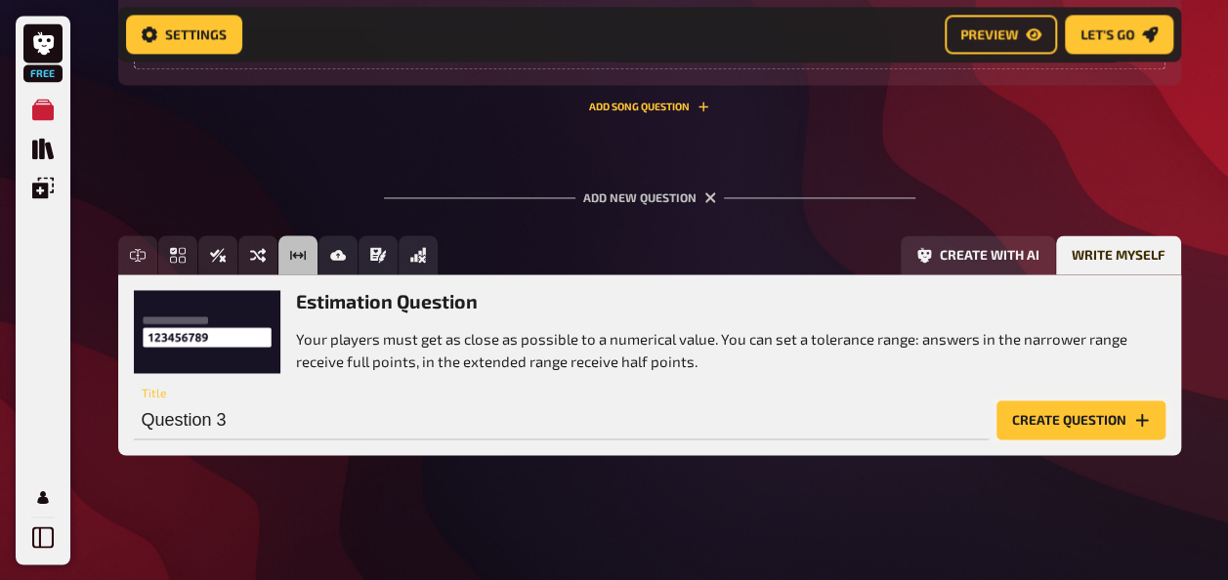
click at [1034, 428] on button "Create question" at bounding box center [1080, 419] width 169 height 39
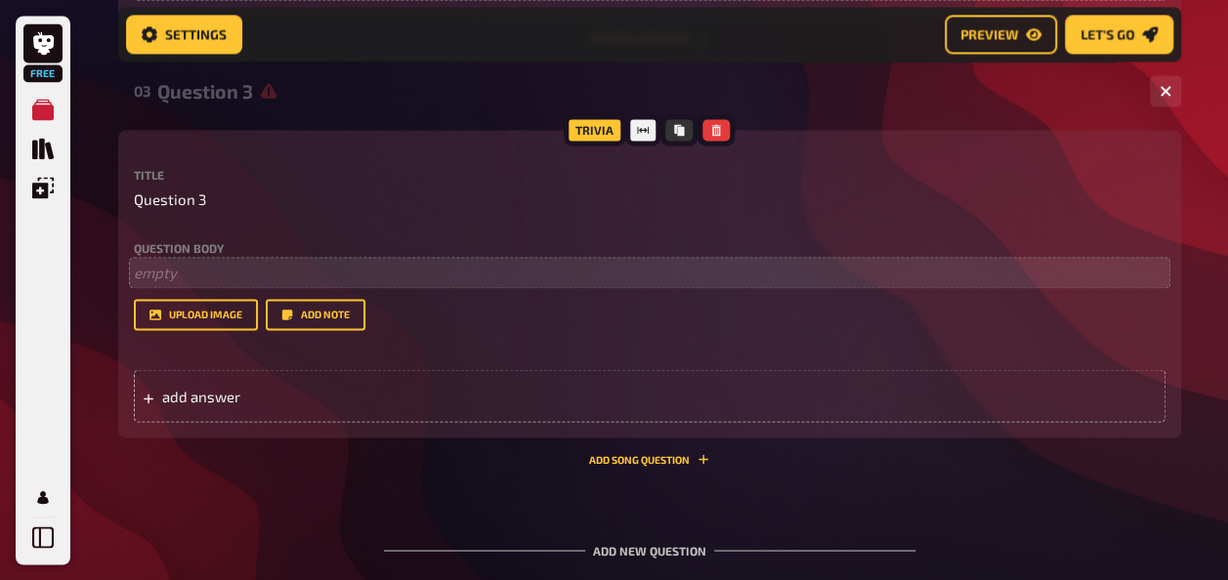
scroll to position [1494, 0]
click at [285, 270] on p "﻿ empty" at bounding box center [649, 273] width 1031 height 22
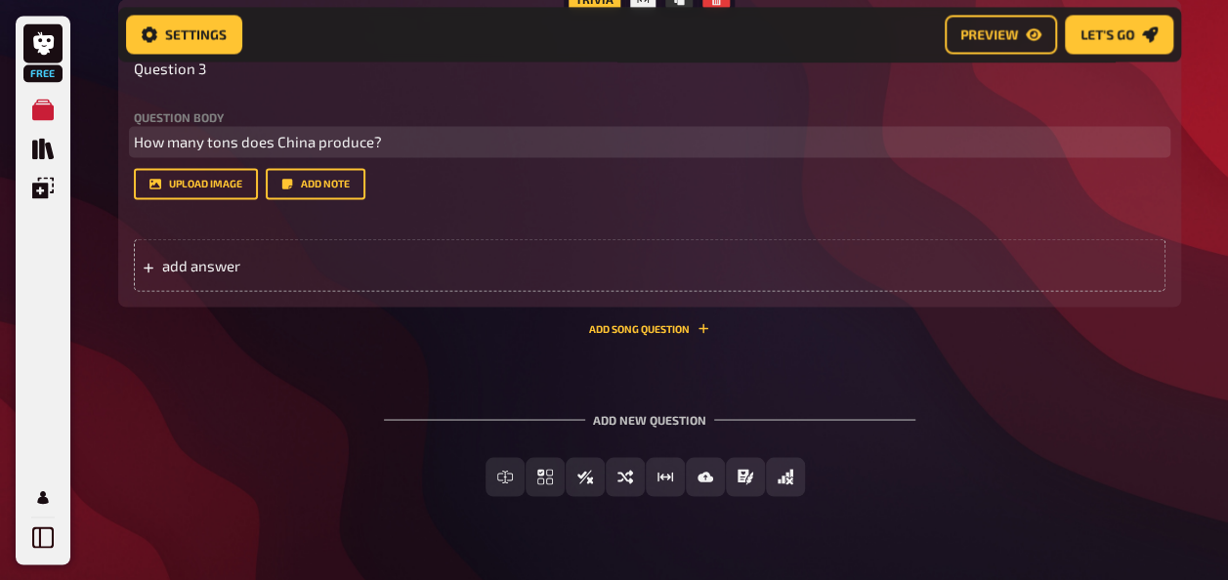
scroll to position [1627, 0]
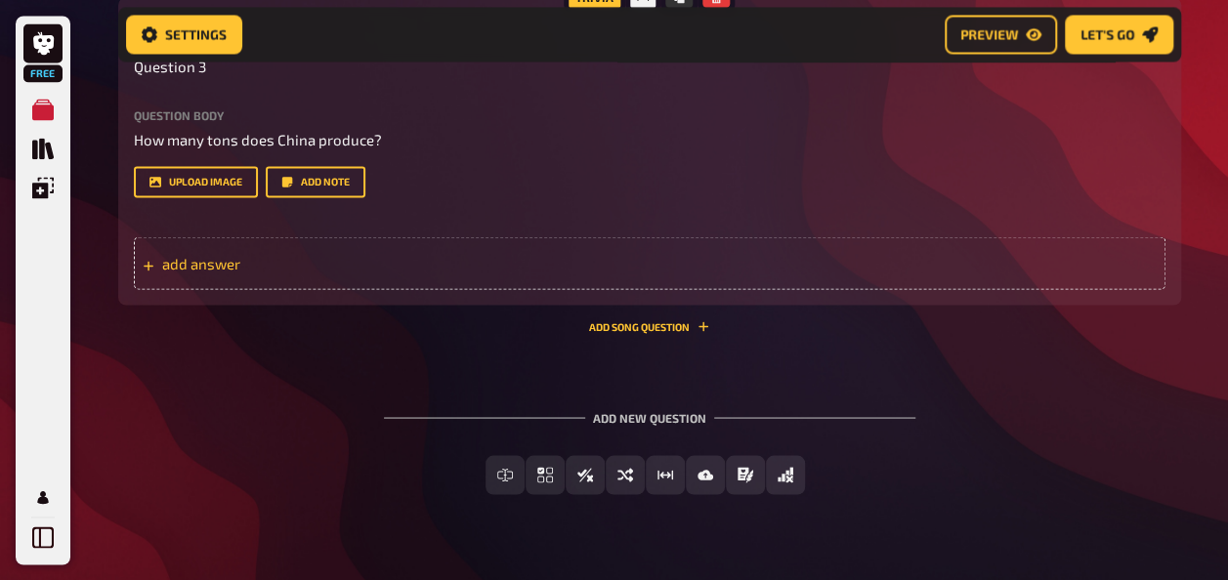
click at [265, 272] on div "add answer" at bounding box center [649, 262] width 1031 height 53
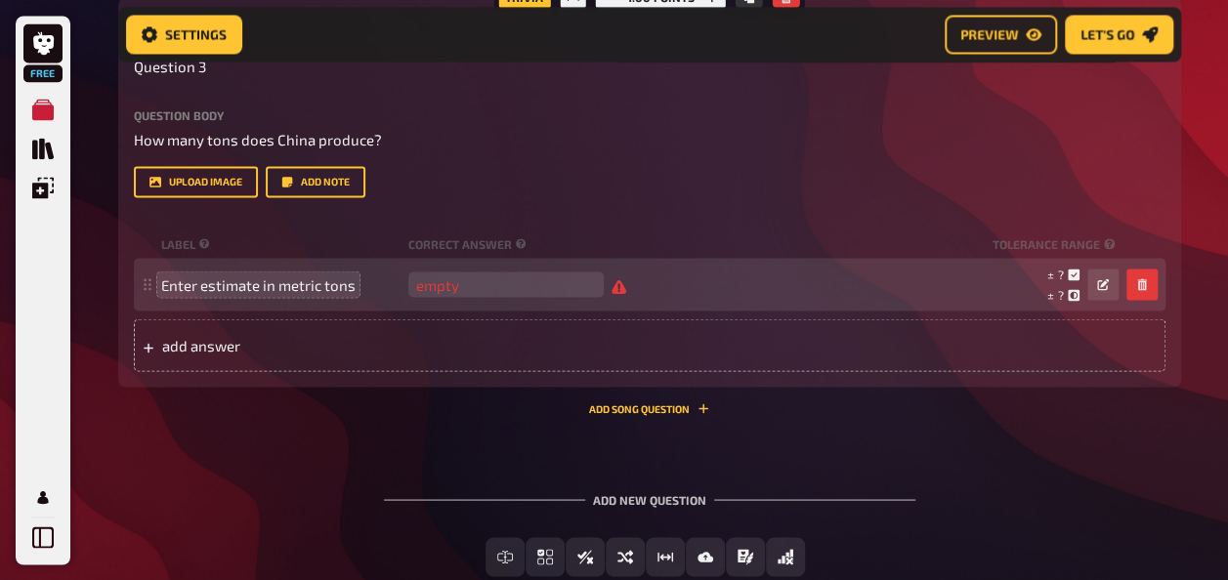
click at [575, 153] on div "Question body How many tons does China produce? Drop here to upload upload imag…" at bounding box center [649, 153] width 1031 height 89
click at [481, 283] on input "number" at bounding box center [505, 284] width 195 height 25
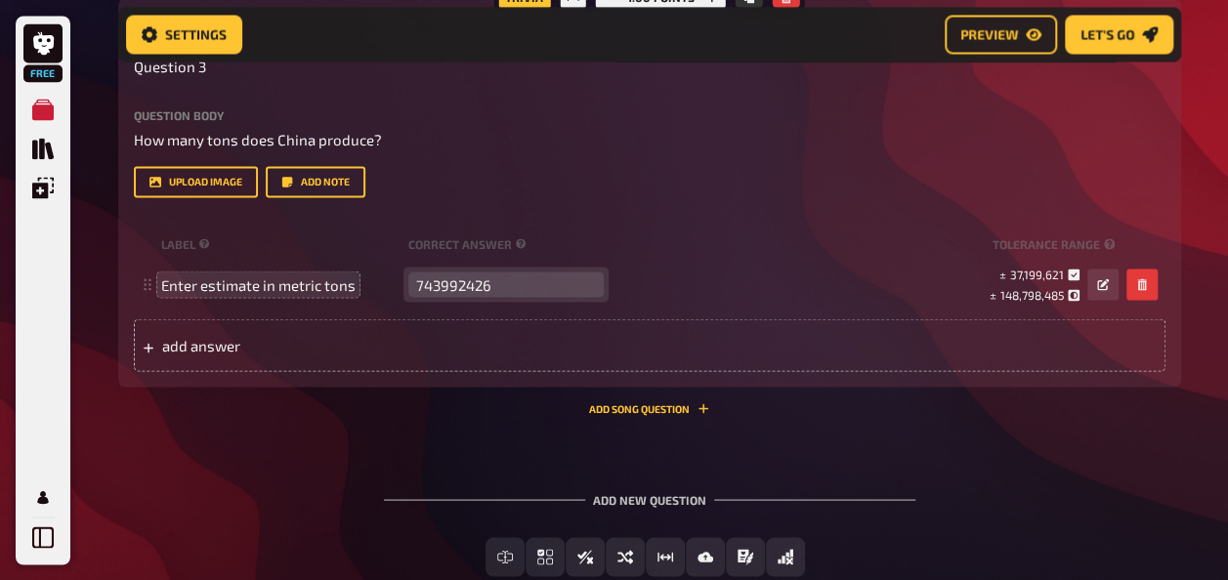
type input "743992426"
click at [1038, 154] on div "Question body How many tons does China produce? Drop here to upload upload imag…" at bounding box center [649, 153] width 1031 height 89
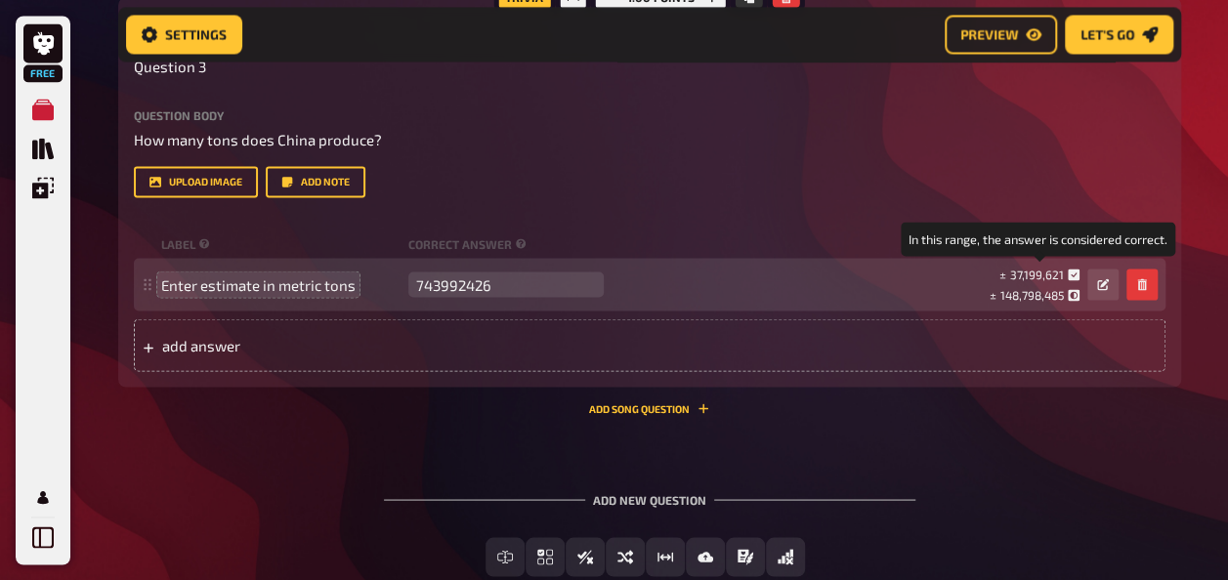
click at [1024, 272] on span "37,199,621" at bounding box center [1037, 274] width 54 height 14
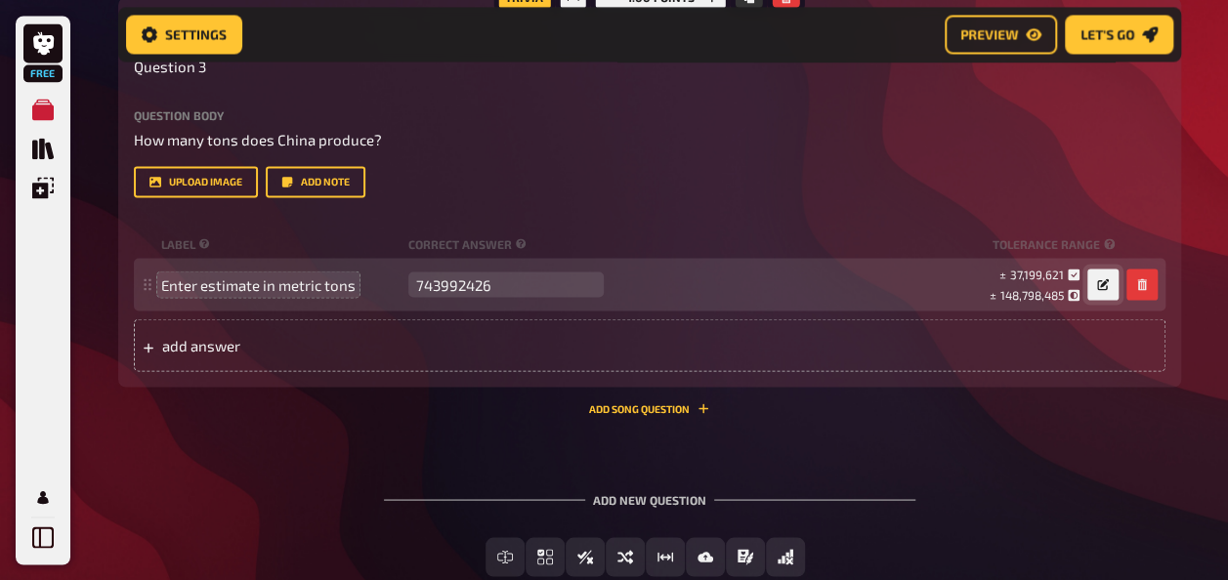
click at [1092, 279] on button "button" at bounding box center [1102, 284] width 31 height 31
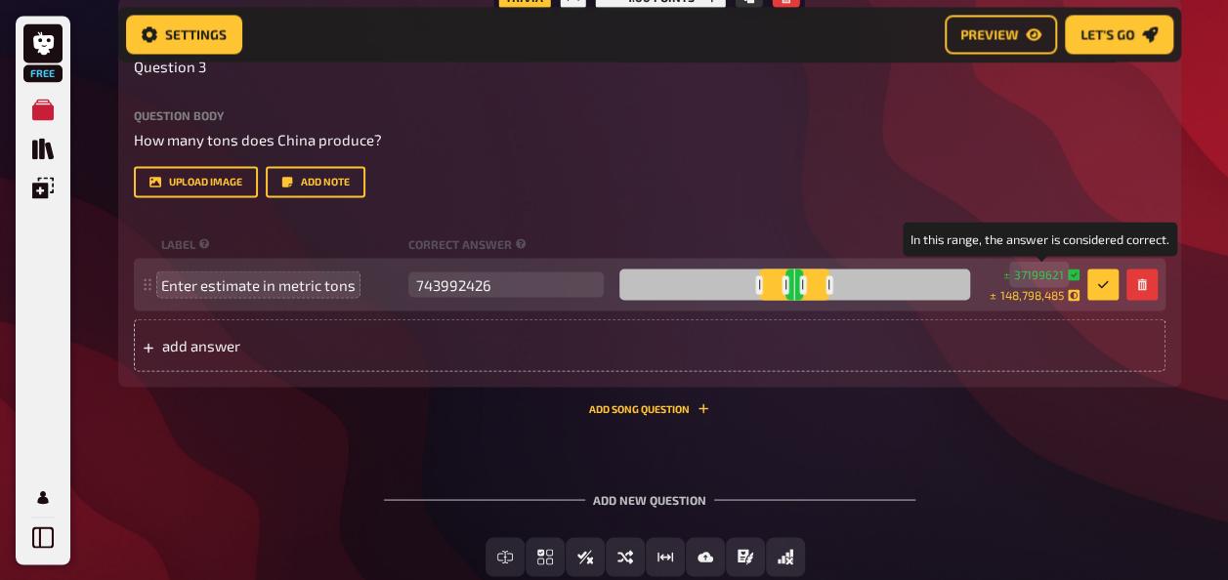
click at [1018, 272] on span "37199621" at bounding box center [1039, 274] width 50 height 17
click at [1027, 272] on span "37199621" at bounding box center [1039, 274] width 50 height 17
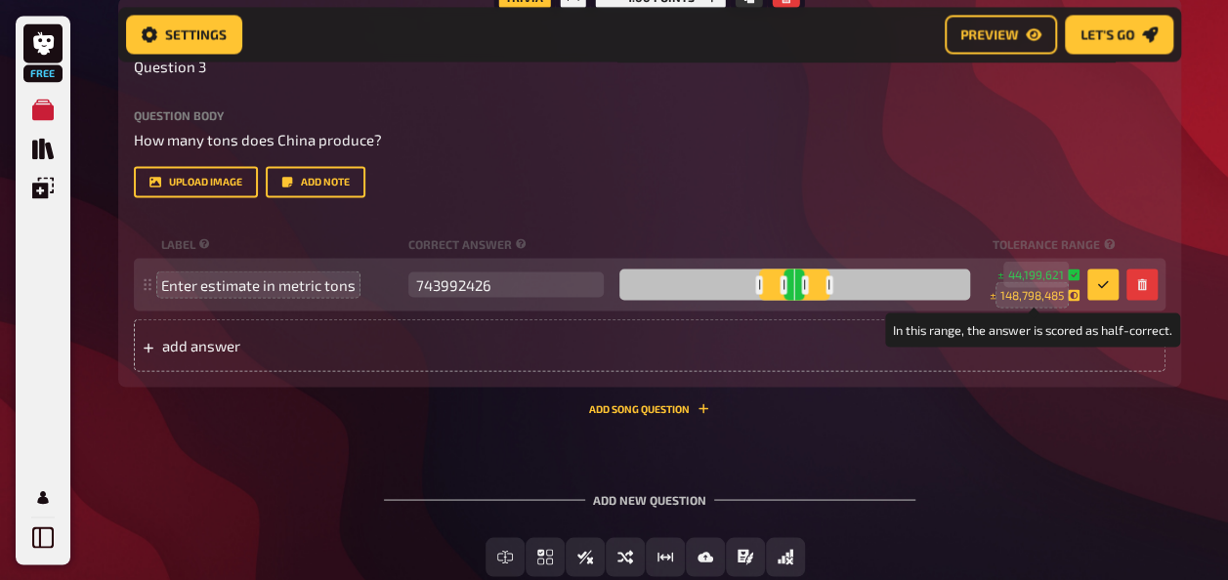
click at [1016, 293] on span "148,798,485" at bounding box center [1031, 294] width 63 height 17
click at [1043, 294] on span "148,798,485" at bounding box center [1031, 294] width 63 height 17
click at [1014, 295] on span "148,798,485" at bounding box center [1031, 294] width 63 height 17
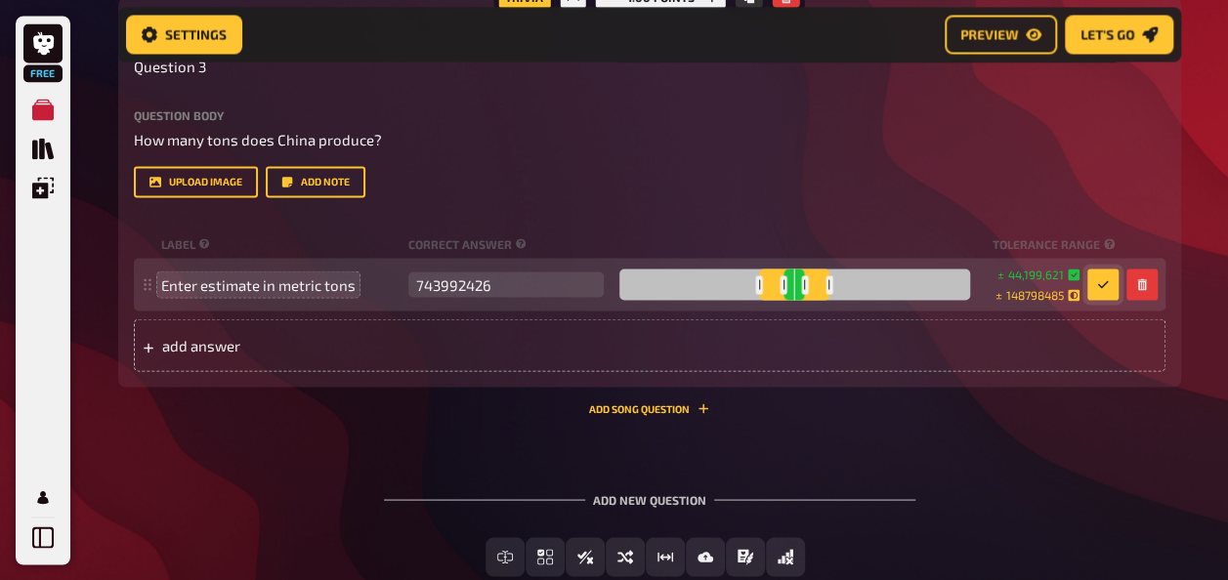
click at [1101, 283] on icon "button" at bounding box center [1103, 284] width 12 height 12
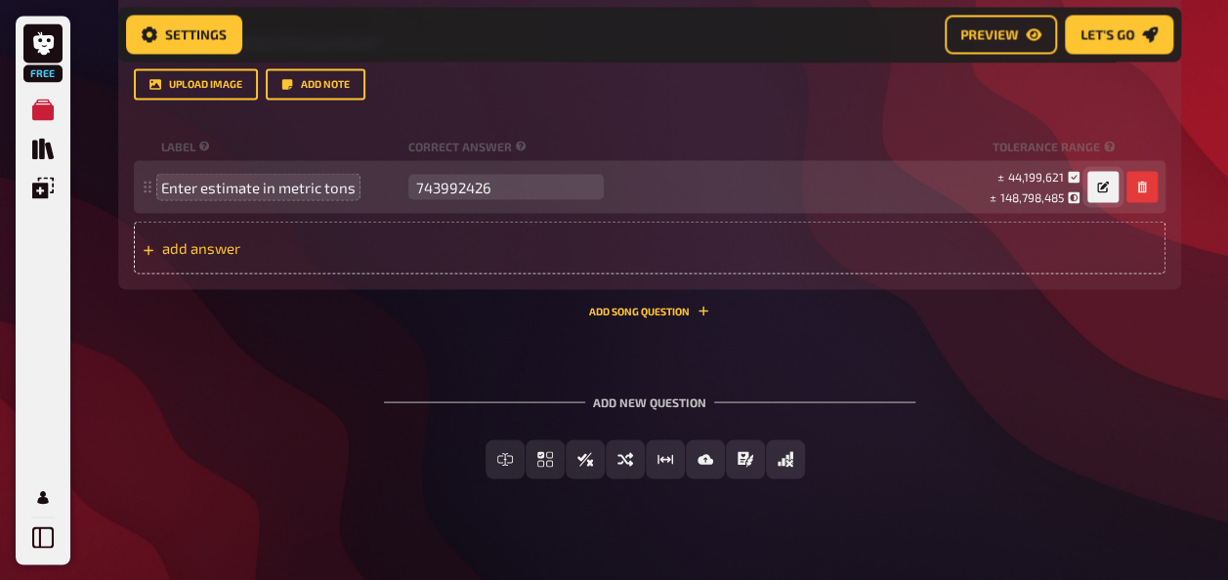
scroll to position [1749, 0]
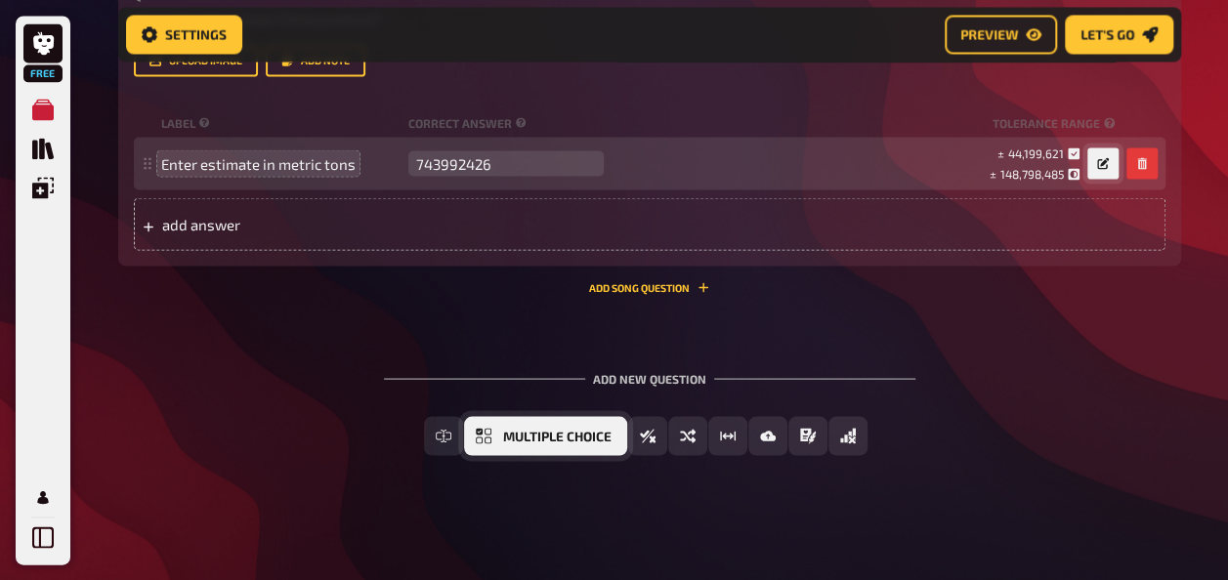
click at [594, 433] on span "Multiple Choice" at bounding box center [557, 437] width 108 height 14
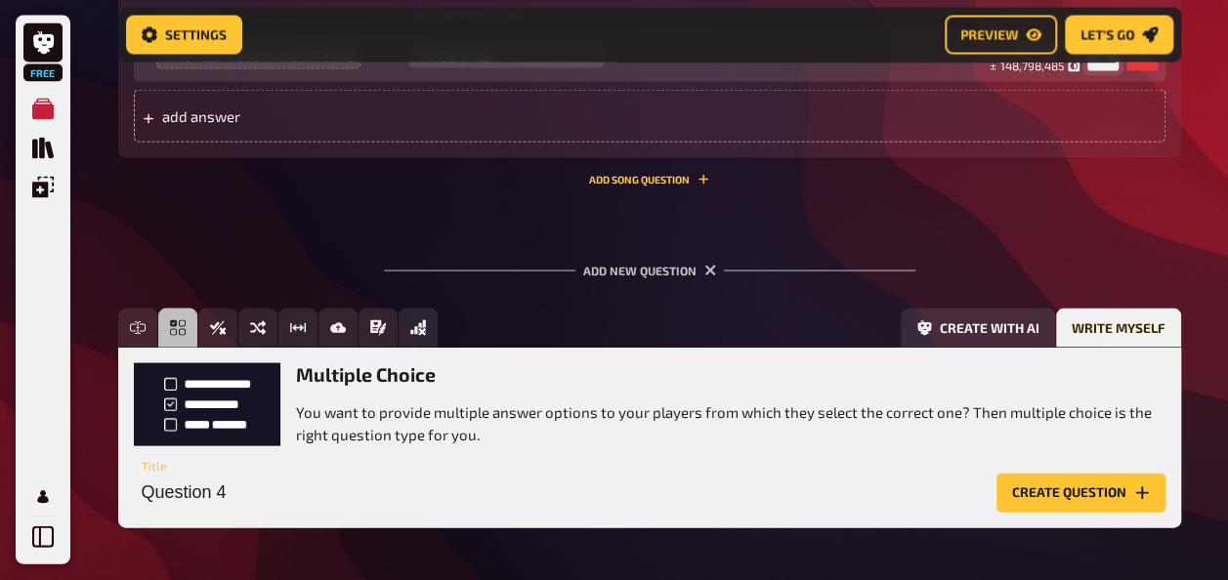
scroll to position [1929, 0]
